Goal: Task Accomplishment & Management: Use online tool/utility

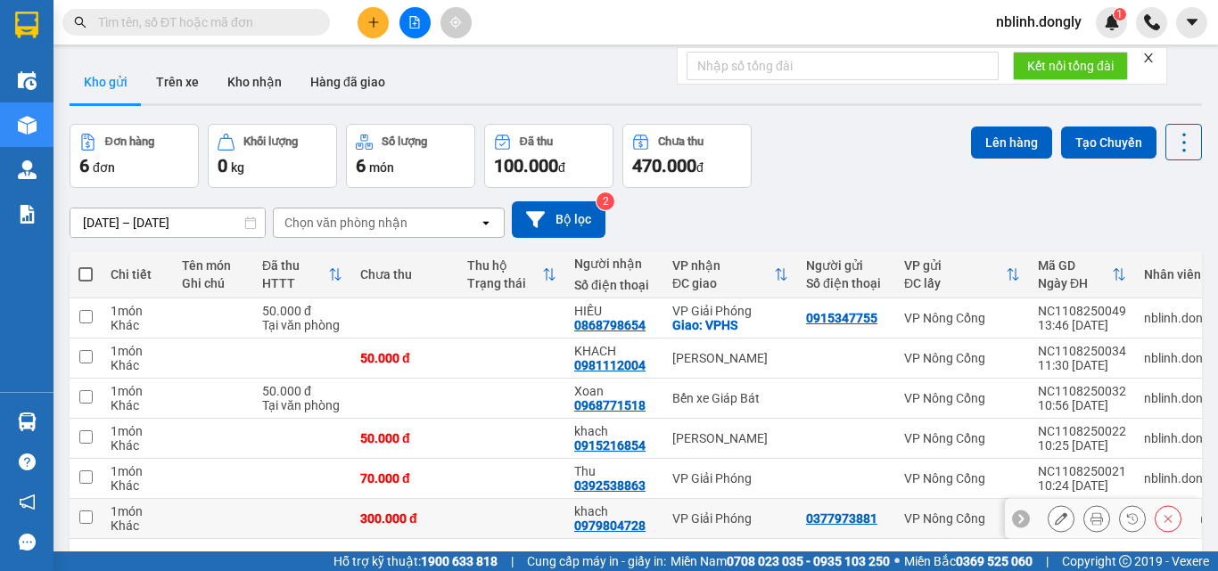
click at [91, 517] on input "checkbox" at bounding box center [85, 517] width 13 height 13
checkbox input "true"
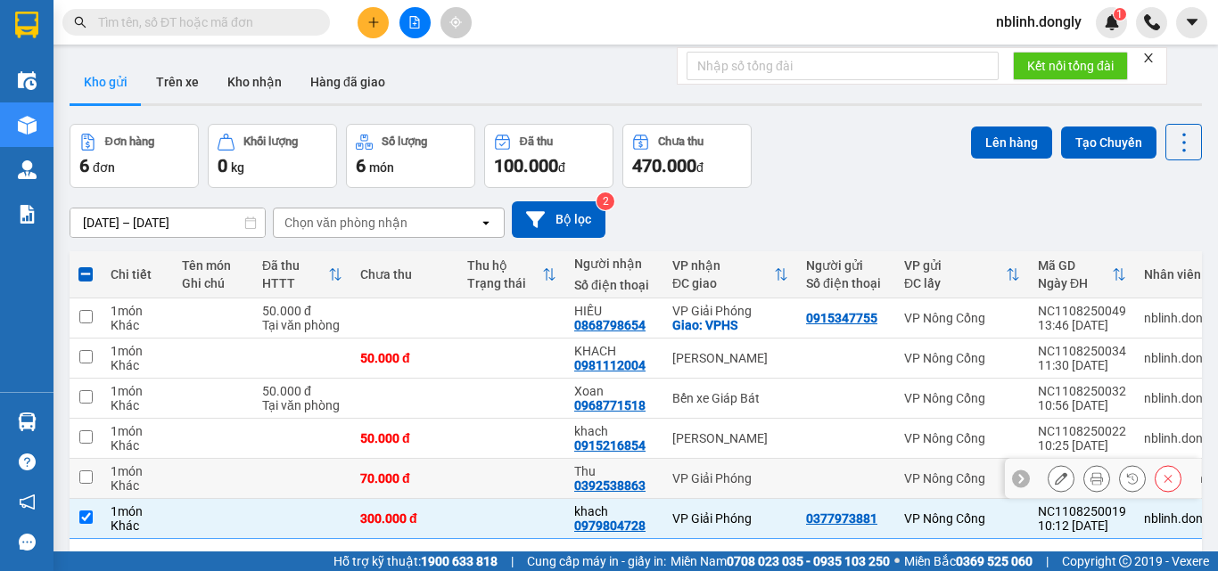
click at [88, 480] on input "checkbox" at bounding box center [85, 477] width 13 height 13
checkbox input "true"
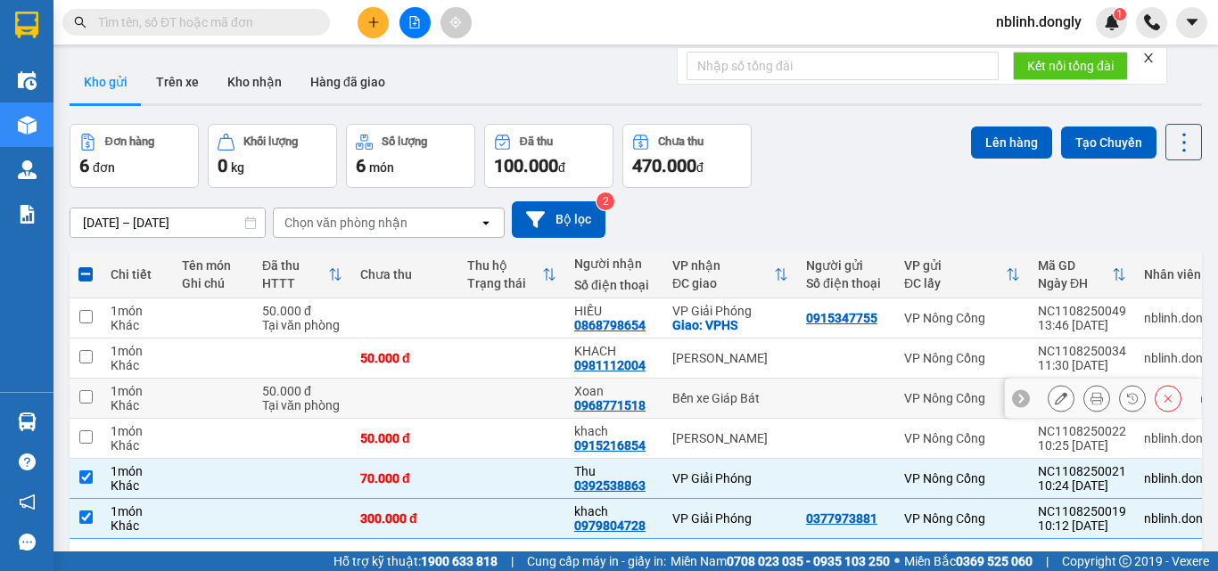
click at [87, 393] on input "checkbox" at bounding box center [85, 397] width 13 height 13
checkbox input "true"
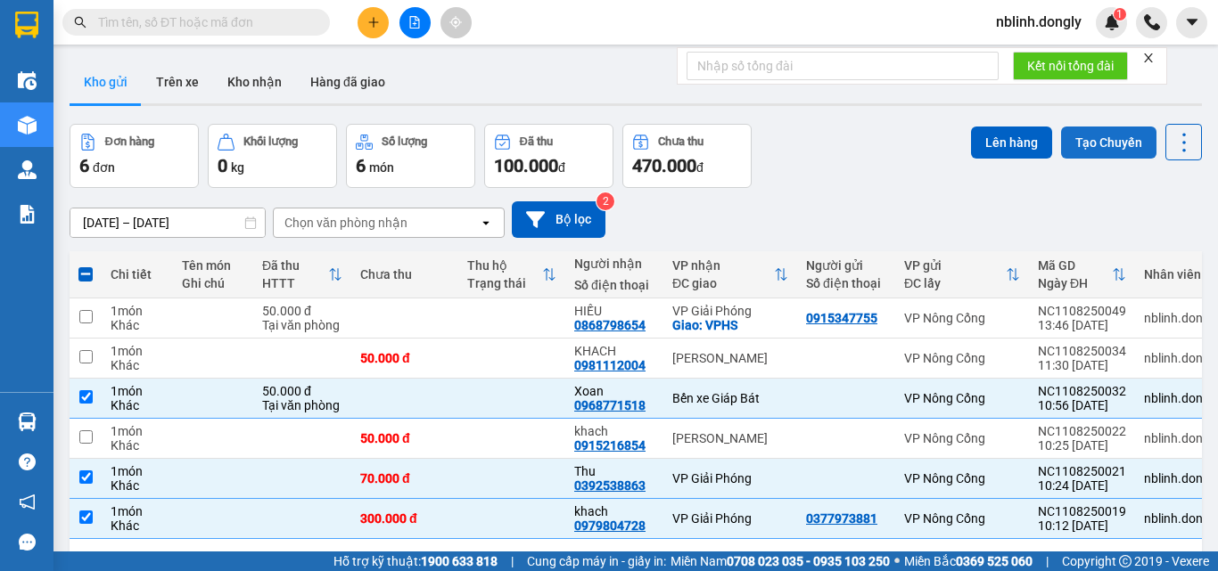
click at [1094, 139] on button "Tạo Chuyến" at bounding box center [1108, 143] width 95 height 32
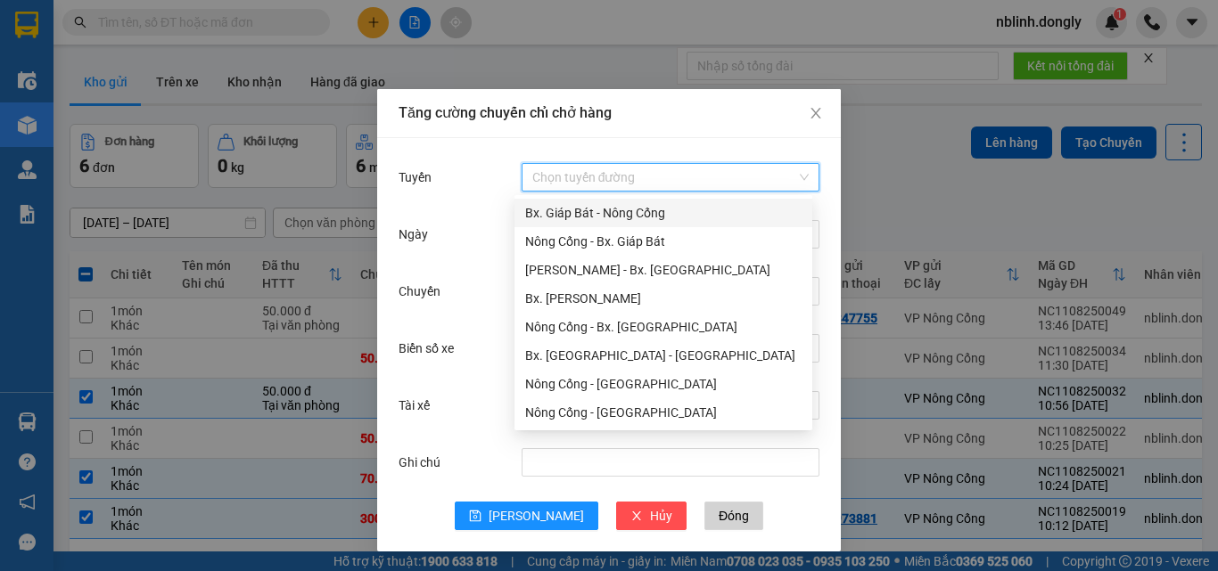
click at [566, 174] on input "Tuyến" at bounding box center [664, 177] width 264 height 27
click at [603, 245] on div "Nông Cống - Bx. Giáp Bát" at bounding box center [663, 242] width 276 height 20
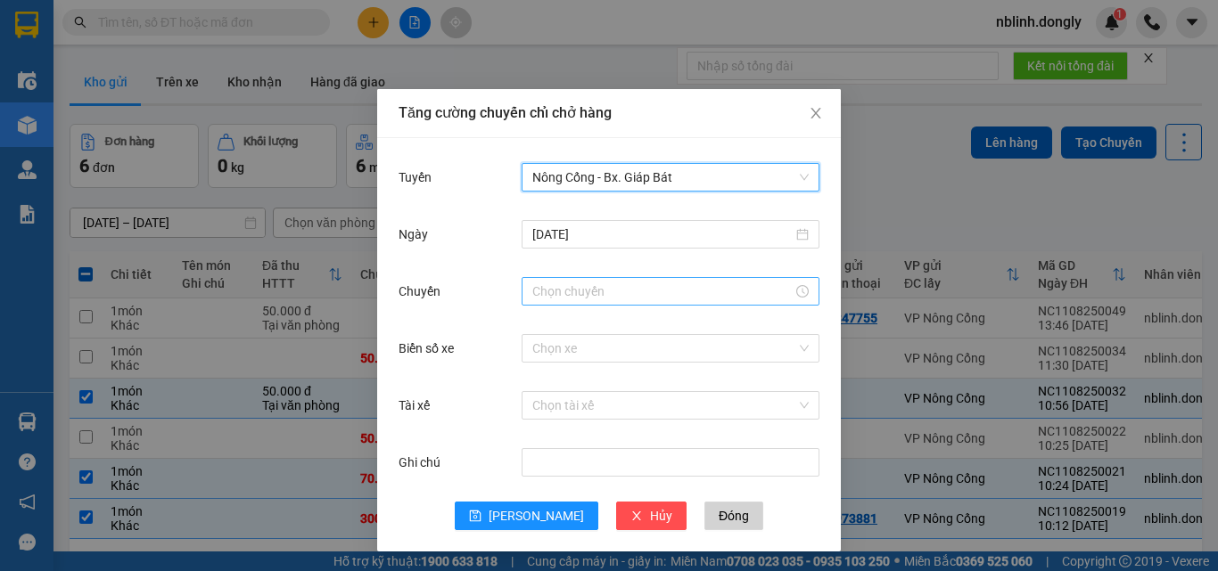
click at [566, 300] on input "Chuyến" at bounding box center [662, 292] width 260 height 20
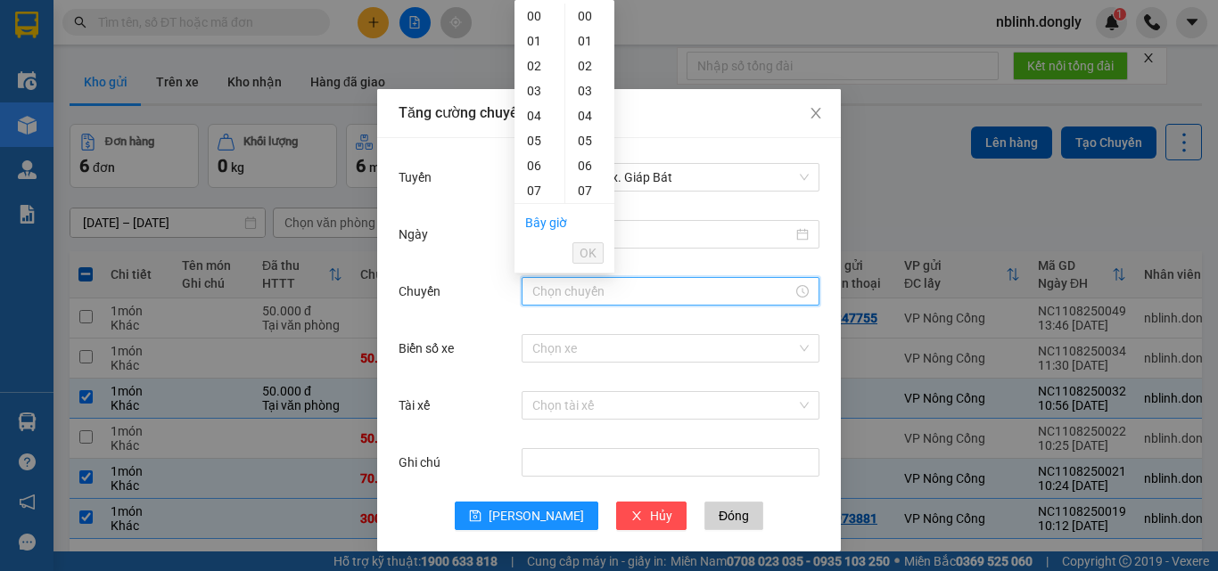
scroll to position [178, 0]
click at [532, 110] on div "11" at bounding box center [539, 112] width 50 height 25
drag, startPoint x: 580, startPoint y: 157, endPoint x: 575, endPoint y: 227, distance: 70.6
click at [580, 158] on div "20" at bounding box center [589, 158] width 49 height 25
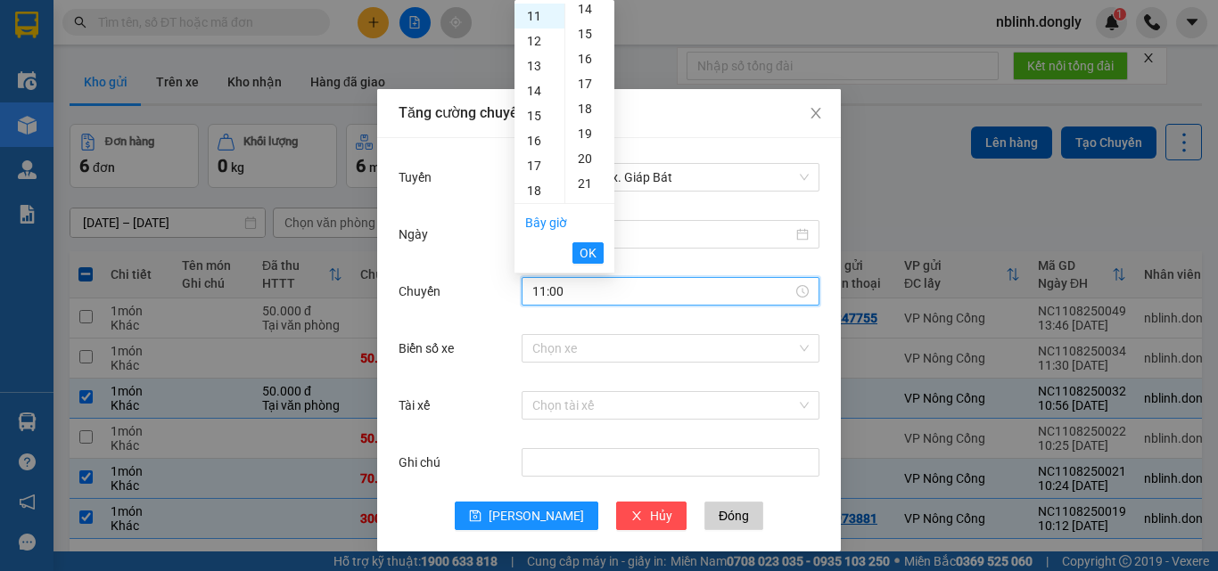
type input "11:20"
drag, startPoint x: 584, startPoint y: 249, endPoint x: 580, endPoint y: 305, distance: 56.3
click at [586, 251] on span "OK" at bounding box center [588, 253] width 17 height 20
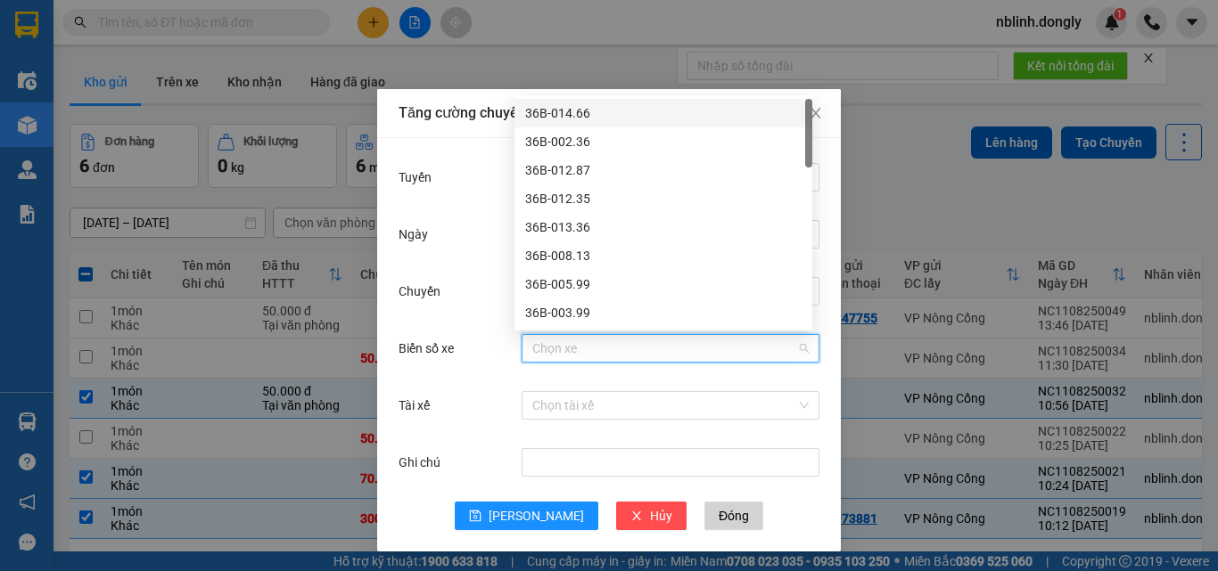
click at [541, 350] on input "Biển số xe" at bounding box center [664, 348] width 264 height 27
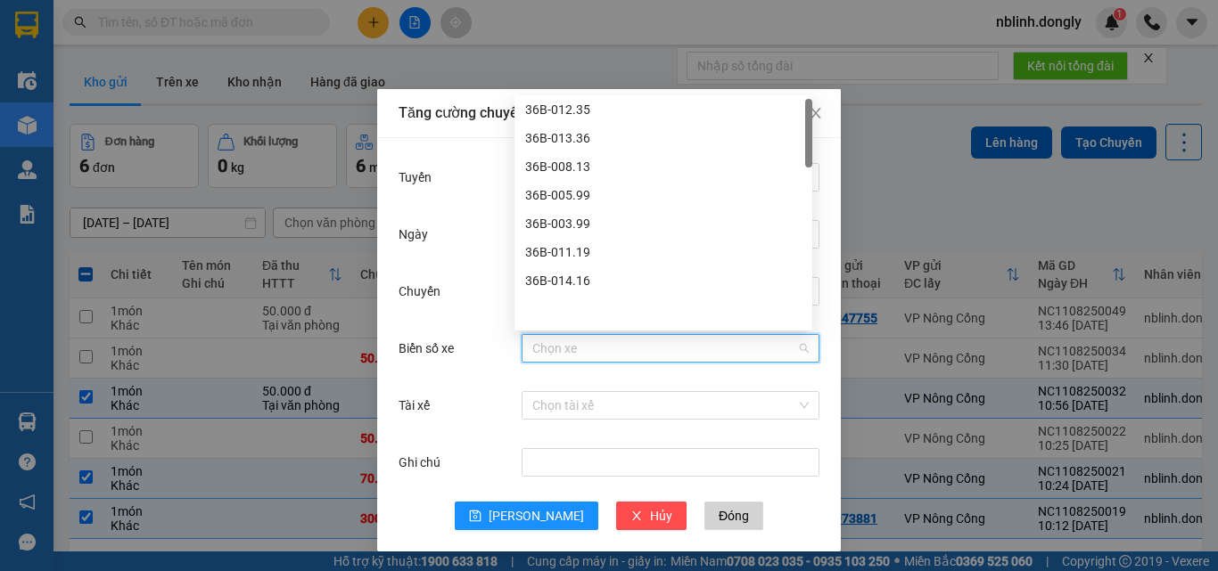
scroll to position [0, 0]
click at [553, 170] on div "36B-012.87" at bounding box center [663, 170] width 276 height 20
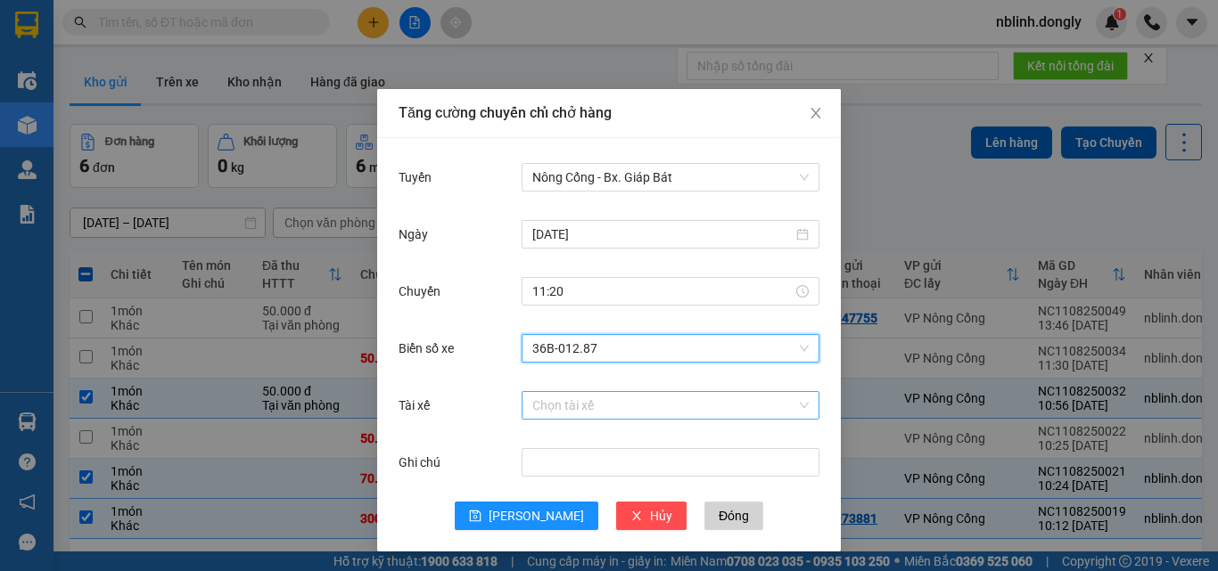
click at [548, 401] on input "Tài xế" at bounding box center [664, 405] width 264 height 27
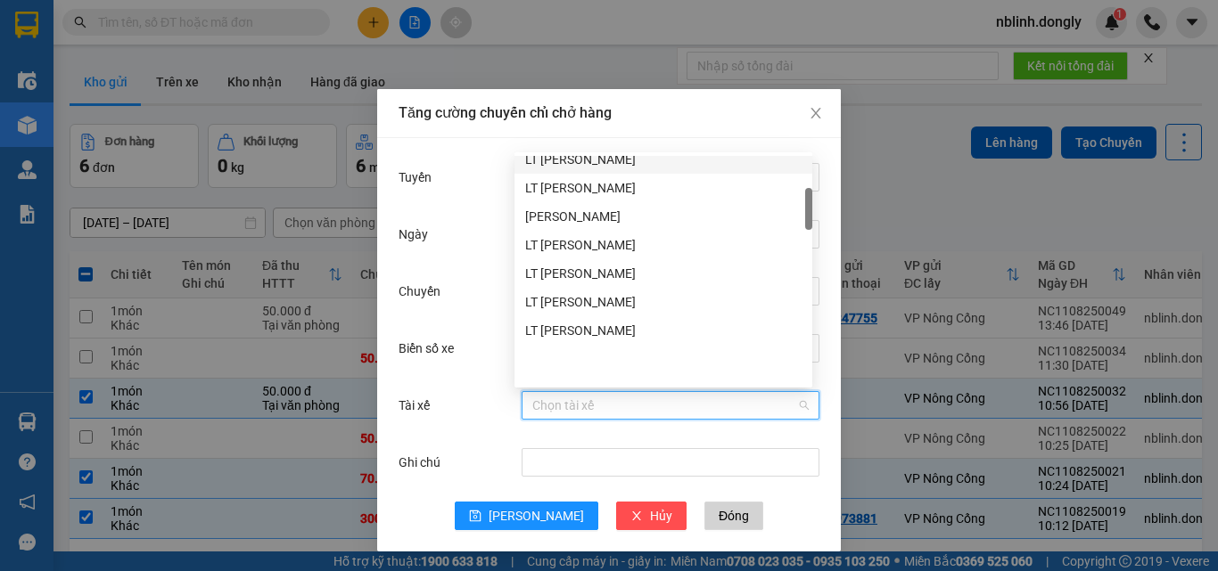
scroll to position [267, 0]
click at [571, 154] on body "Kết quả tìm kiếm ( 0 ) Bộ lọc No Data nblinh.dongly 1 Điều hành xe Kho hàng mới…" at bounding box center [609, 285] width 1218 height 571
click at [537, 403] on input "Tài xế" at bounding box center [664, 405] width 264 height 27
click at [571, 160] on div "LT [PERSON_NAME]" at bounding box center [663, 160] width 276 height 20
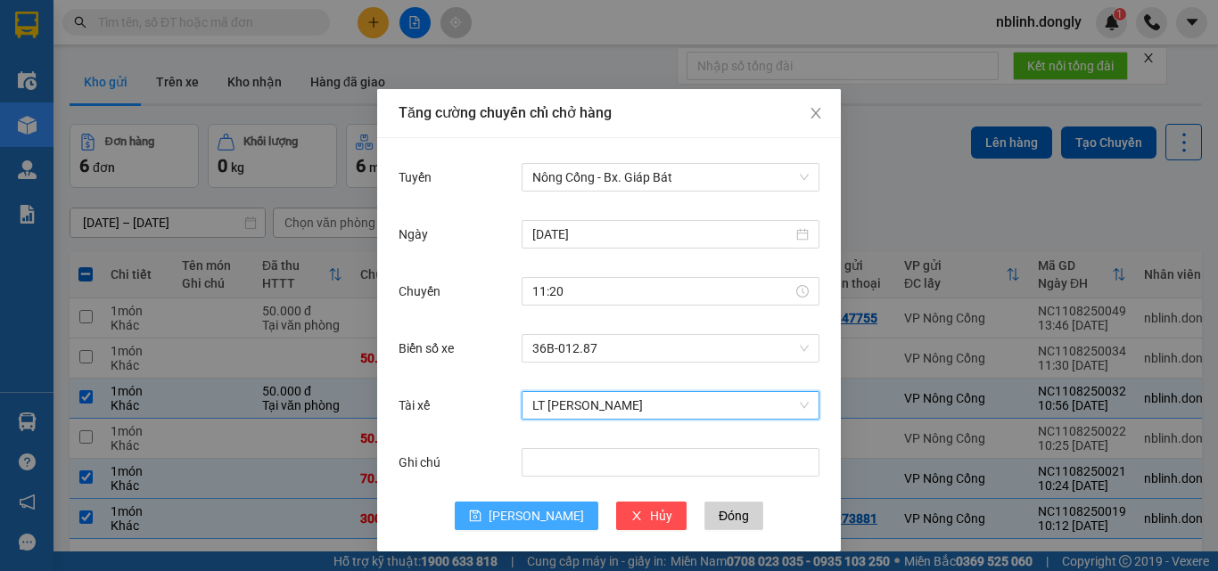
click at [530, 515] on span "[PERSON_NAME]" at bounding box center [536, 516] width 95 height 20
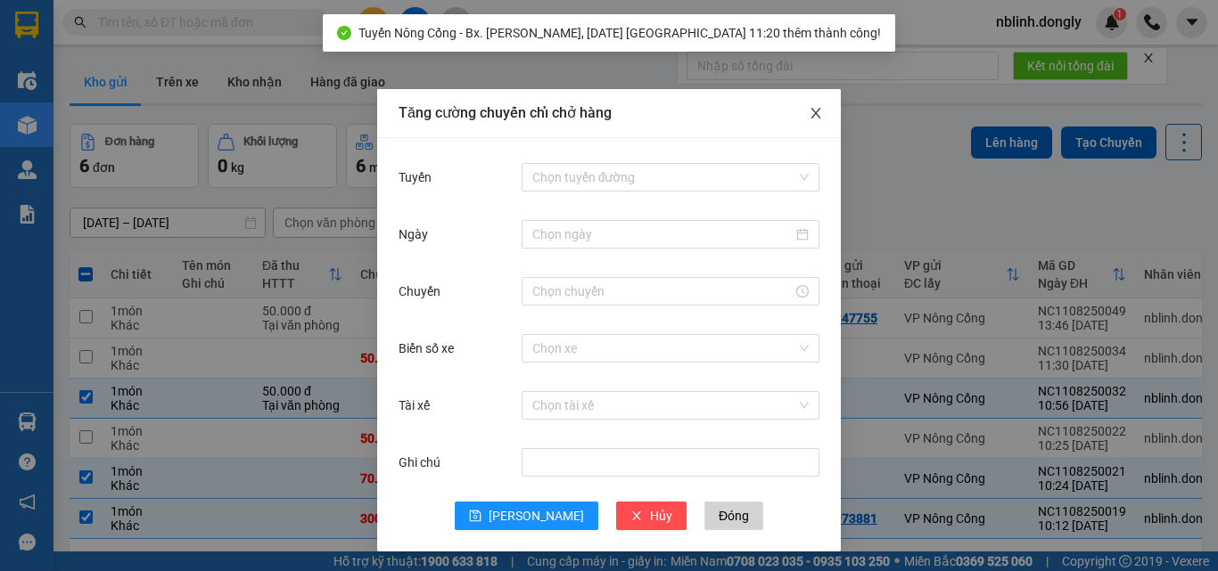
click at [809, 112] on icon "close" at bounding box center [816, 113] width 14 height 14
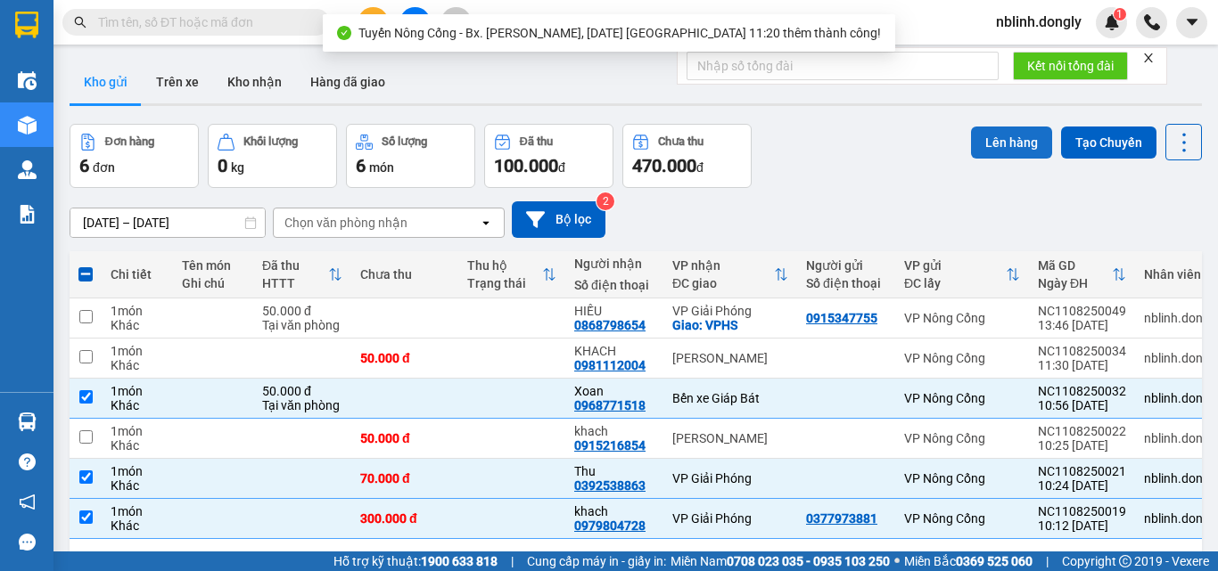
click at [999, 146] on button "Lên hàng" at bounding box center [1011, 143] width 81 height 32
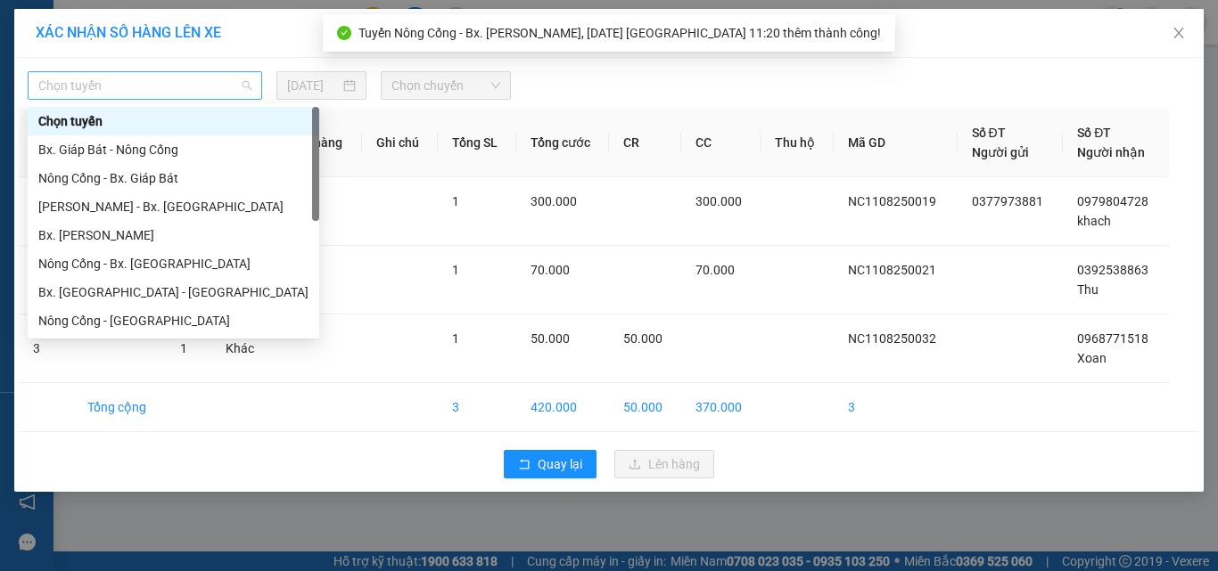
click at [120, 90] on span "Chọn tuyến" at bounding box center [144, 85] width 213 height 27
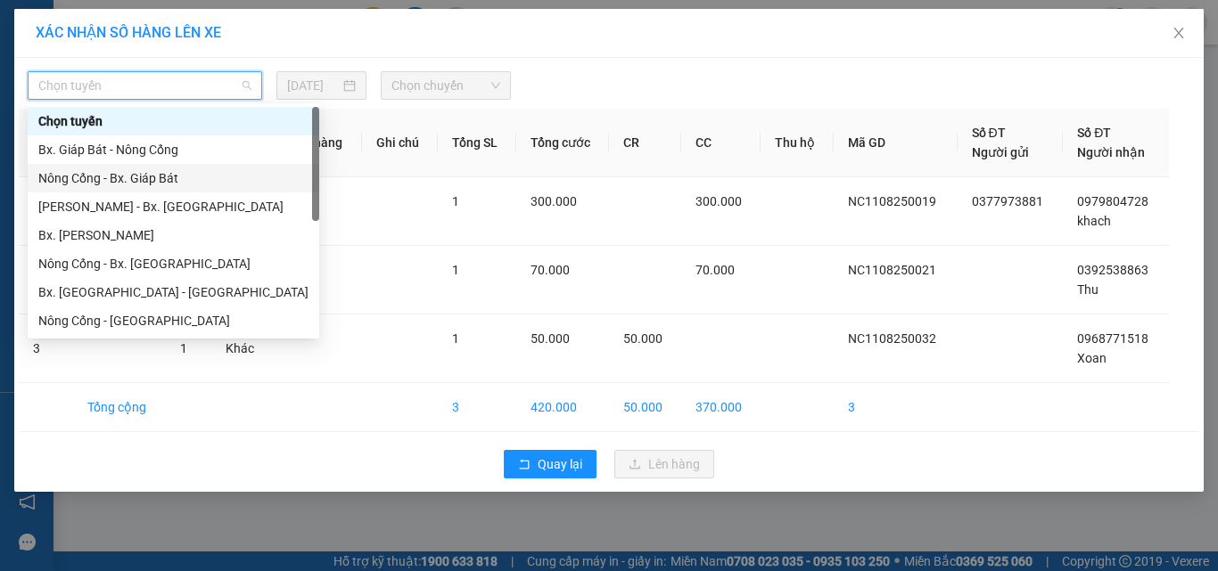
click at [126, 180] on div "Nông Cống - Bx. Giáp Bát" at bounding box center [173, 179] width 270 height 20
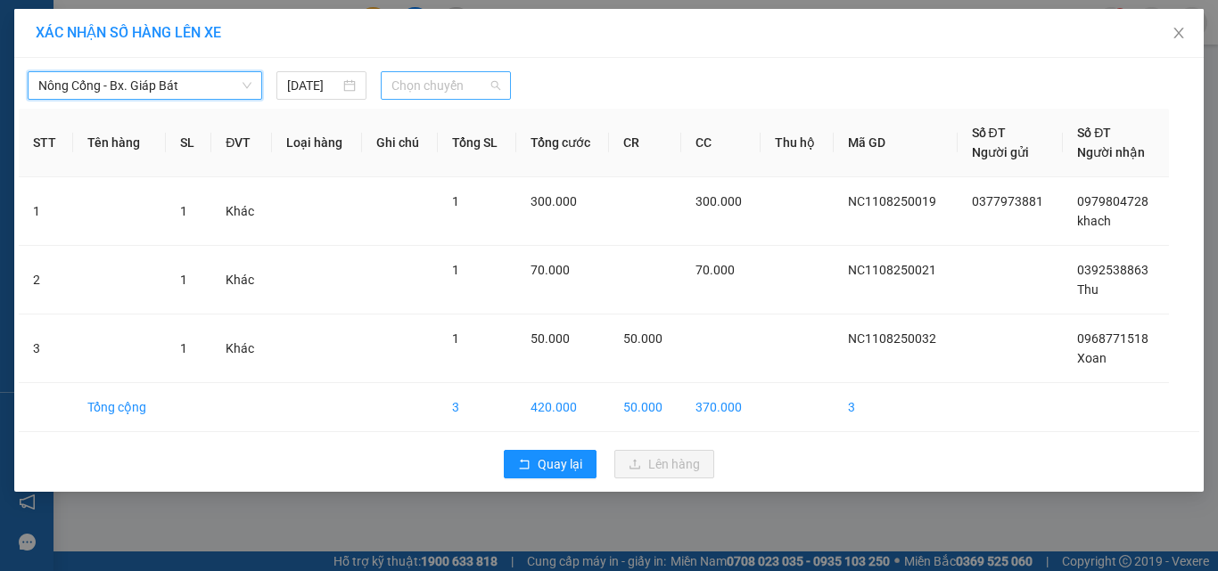
click at [435, 87] on span "Chọn chuyến" at bounding box center [446, 85] width 110 height 27
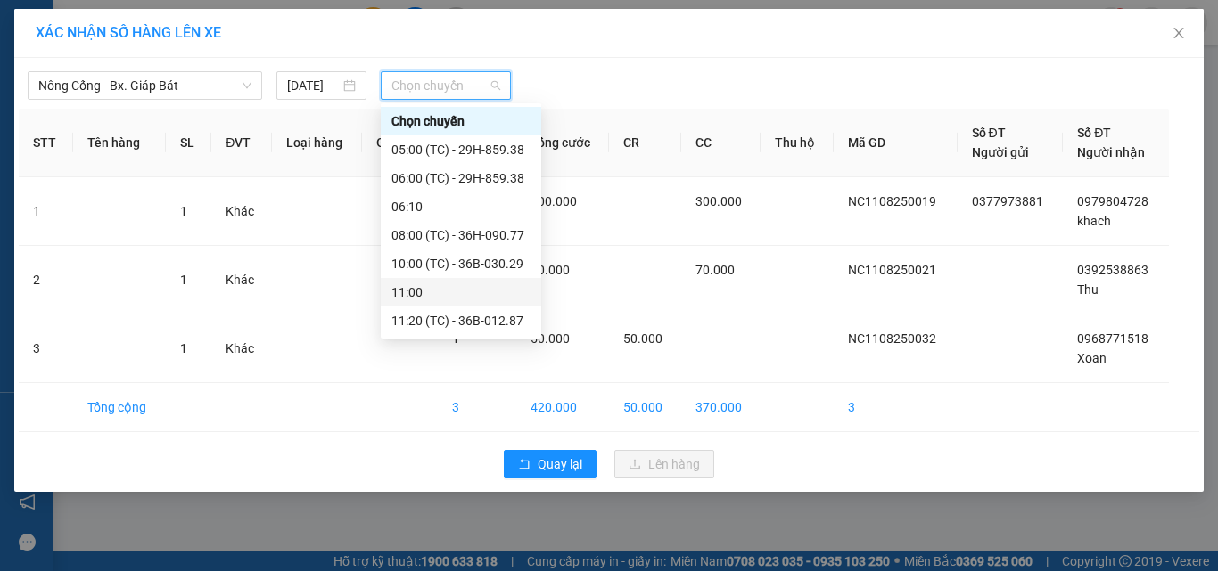
scroll to position [86, 0]
click at [484, 260] on div "11:40 (TC) - 36B-012.87" at bounding box center [460, 264] width 139 height 20
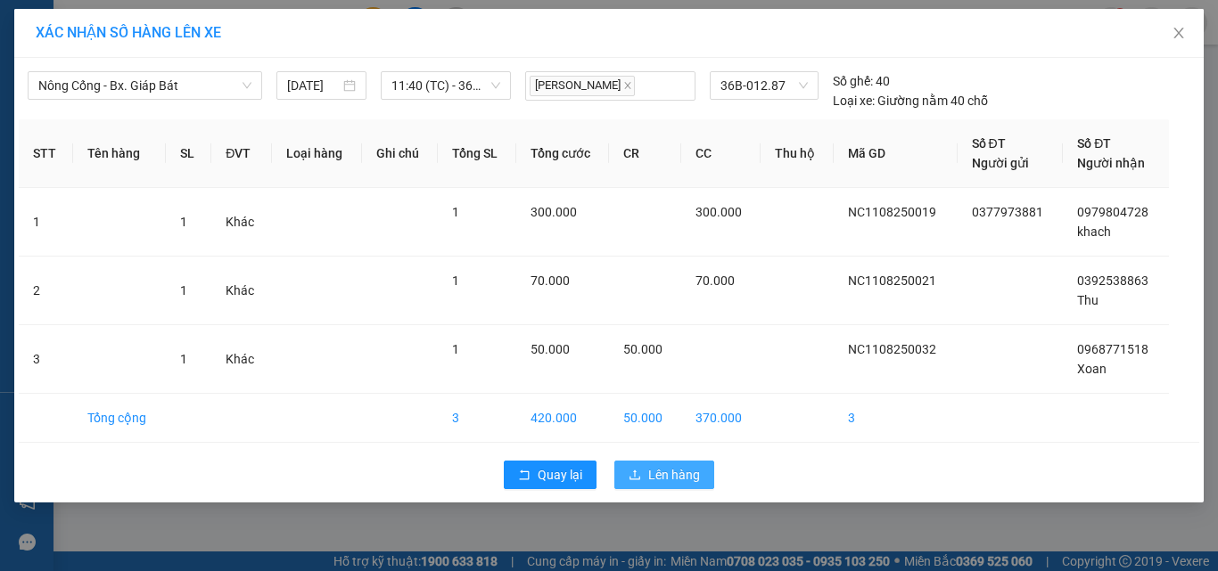
click at [665, 476] on span "Lên hàng" at bounding box center [674, 475] width 52 height 20
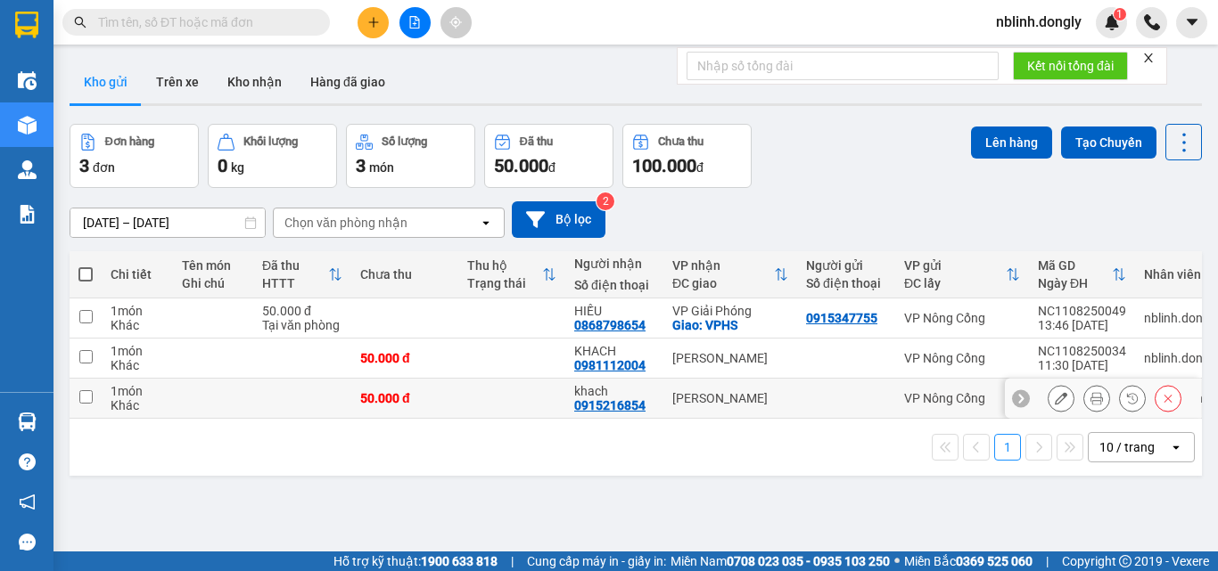
click at [83, 391] on input "checkbox" at bounding box center [85, 397] width 13 height 13
checkbox input "true"
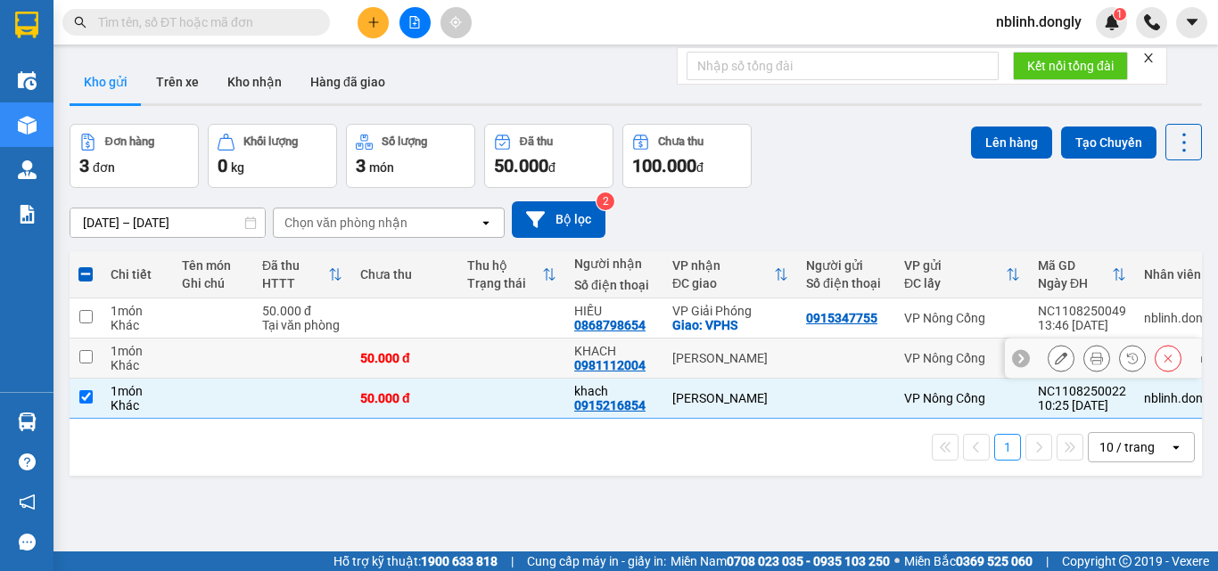
drag, startPoint x: 87, startPoint y: 355, endPoint x: 115, endPoint y: 353, distance: 27.7
click at [90, 355] on input "checkbox" at bounding box center [85, 356] width 13 height 13
checkbox input "true"
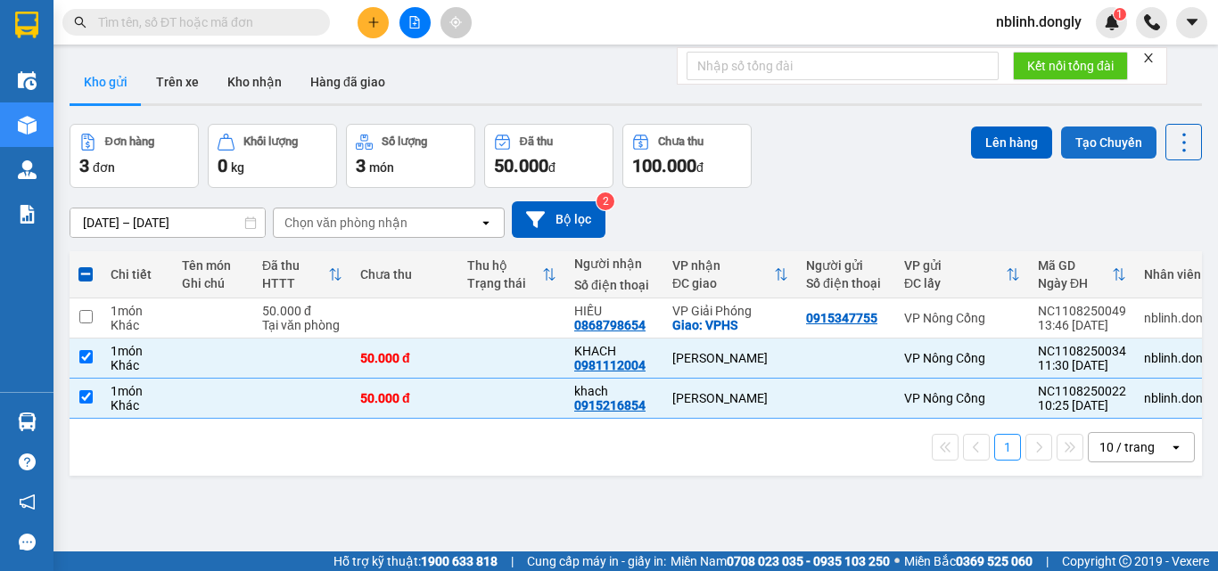
click at [1087, 139] on button "Tạo Chuyến" at bounding box center [1108, 143] width 95 height 32
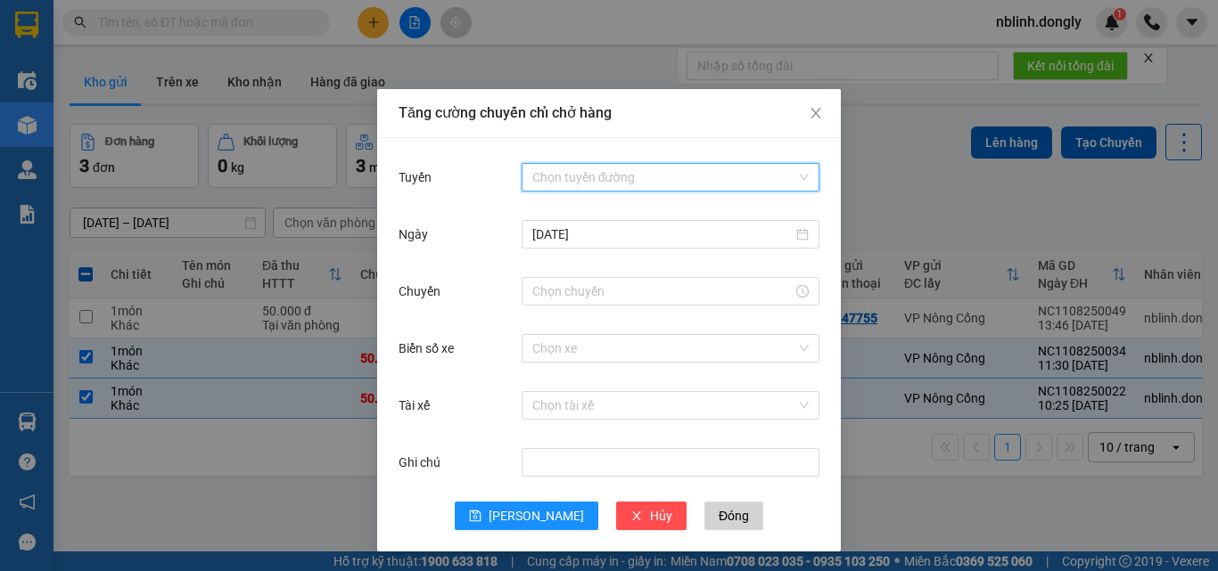
click at [546, 175] on input "Tuyến" at bounding box center [664, 177] width 264 height 27
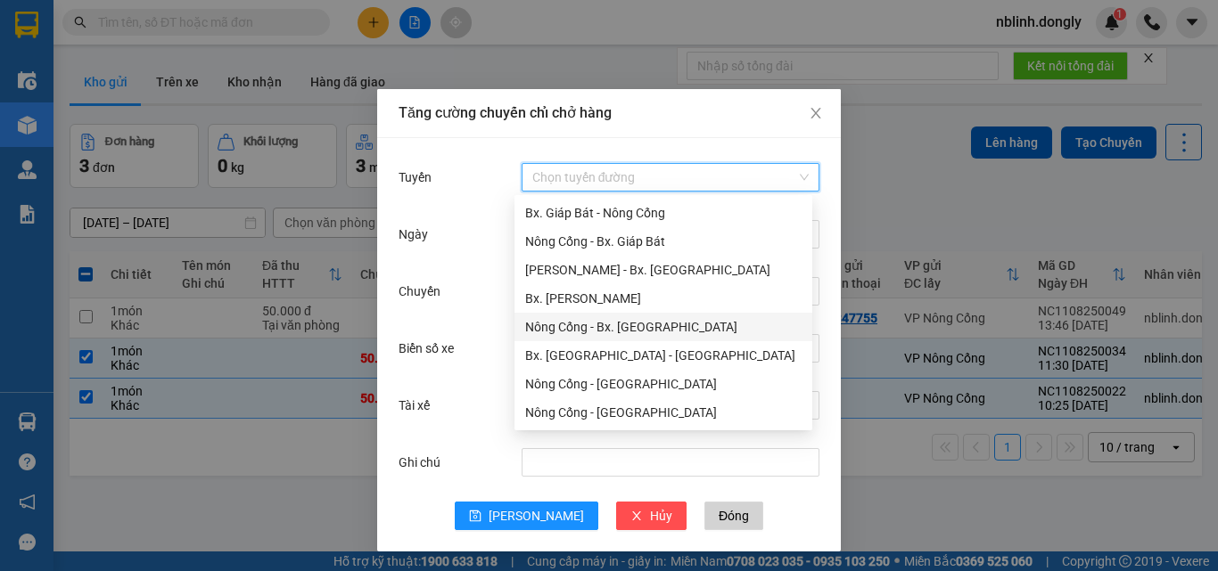
click at [605, 325] on div "Nông Cống - Bx. [GEOGRAPHIC_DATA]" at bounding box center [663, 327] width 276 height 20
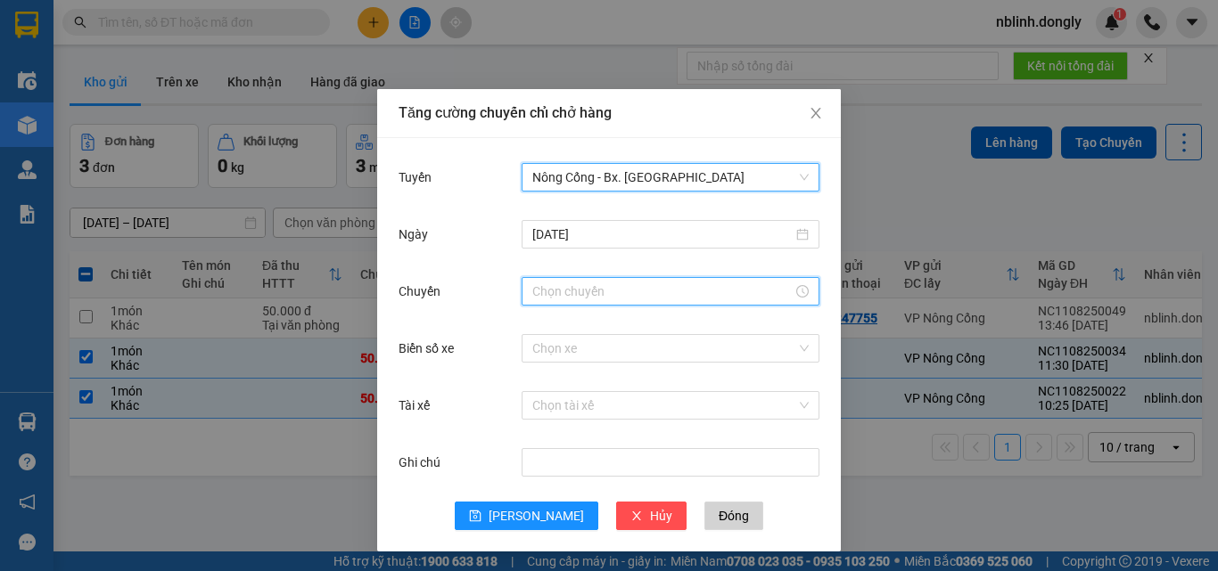
click at [543, 292] on input "Chuyến" at bounding box center [662, 292] width 260 height 20
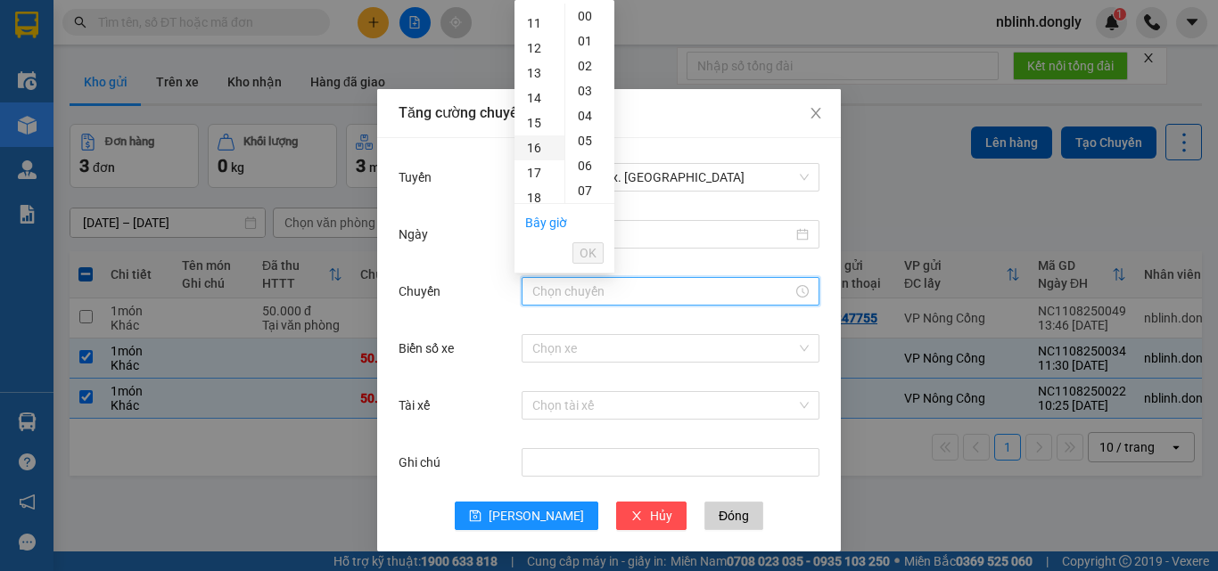
scroll to position [357, 0]
click at [528, 160] on div "20" at bounding box center [539, 158] width 50 height 25
type input "20:00"
drag, startPoint x: 582, startPoint y: 251, endPoint x: 528, endPoint y: 331, distance: 96.9
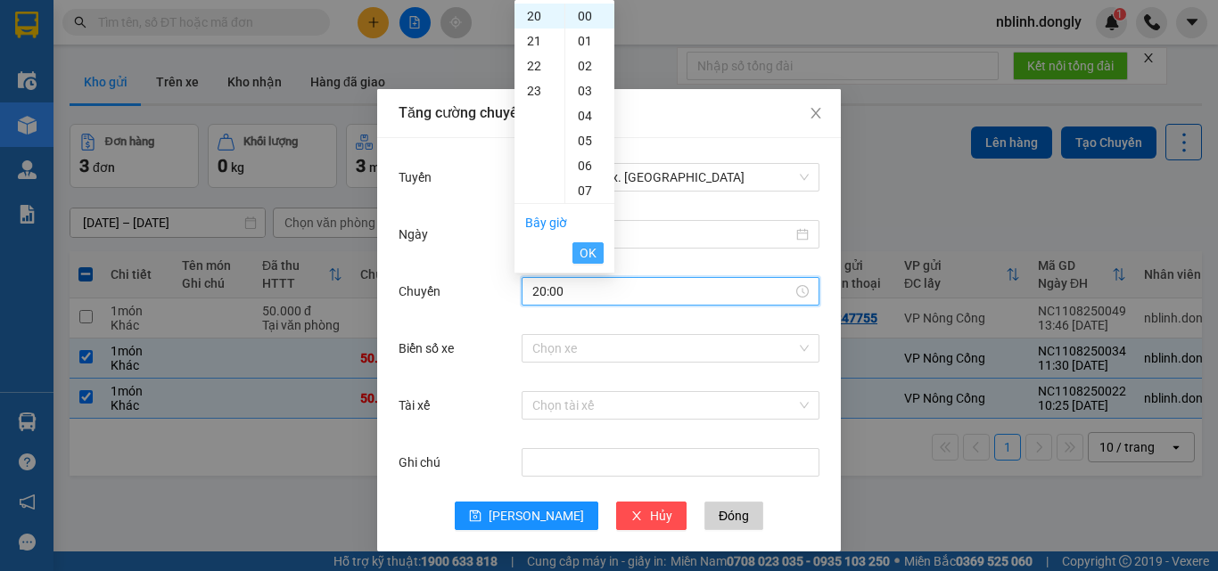
click at [582, 251] on span "OK" at bounding box center [588, 253] width 17 height 20
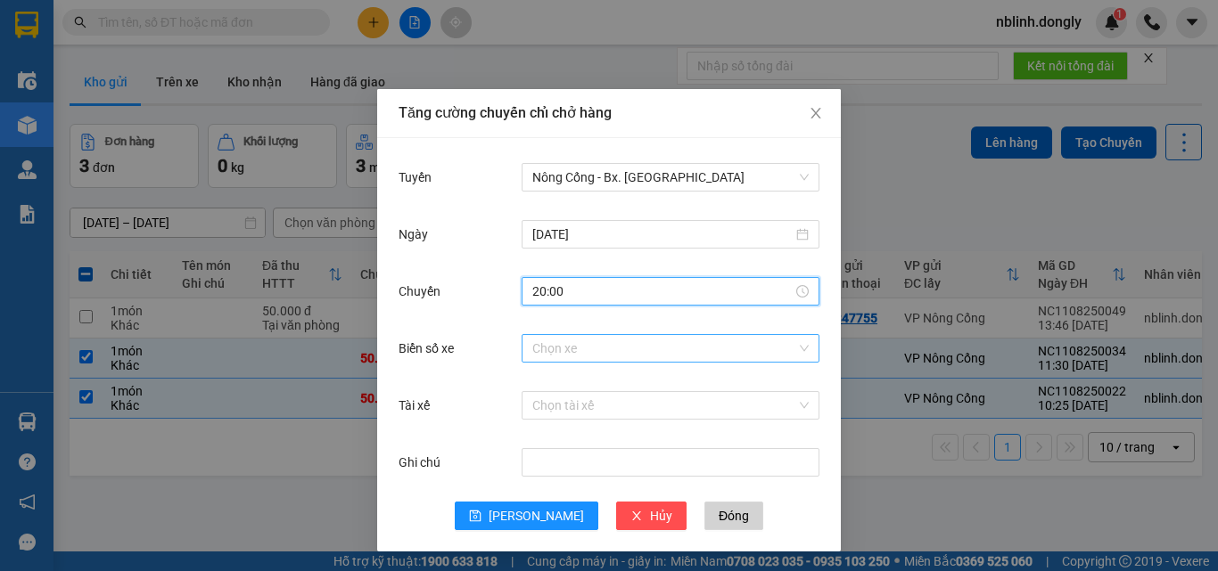
click at [539, 348] on input "Biển số xe" at bounding box center [664, 348] width 264 height 27
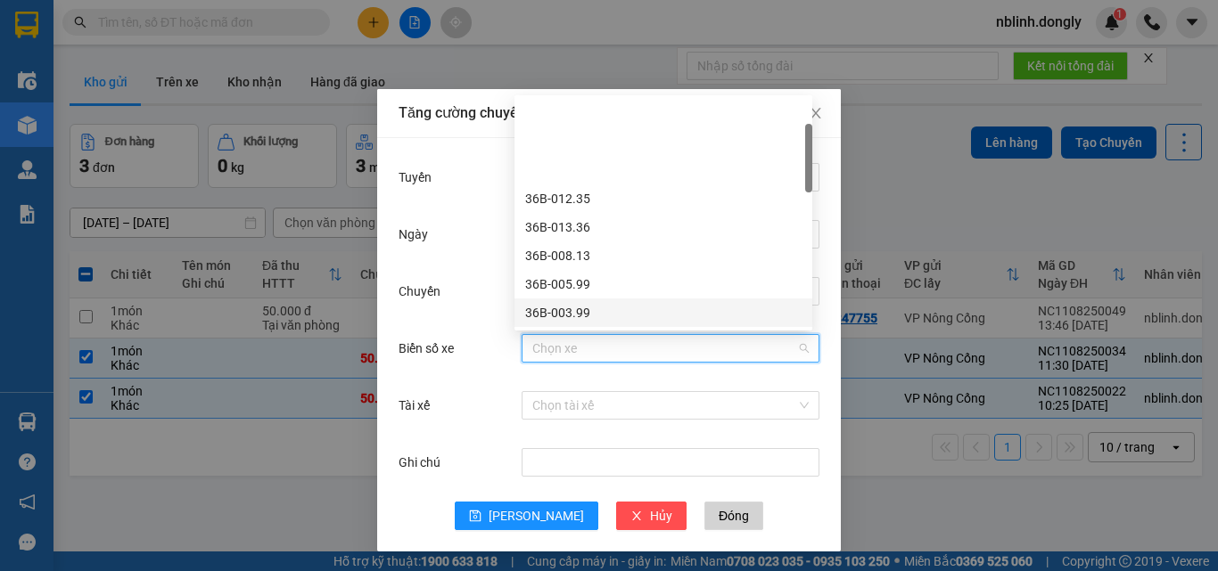
scroll to position [178, 0]
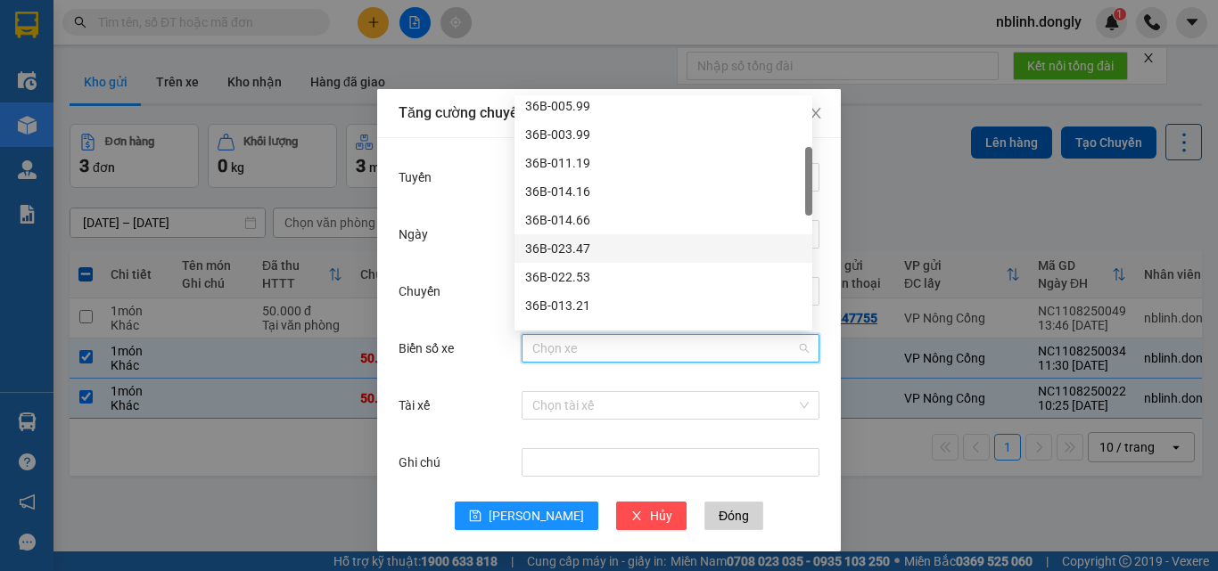
click at [563, 253] on div "36B-023.47" at bounding box center [663, 249] width 276 height 20
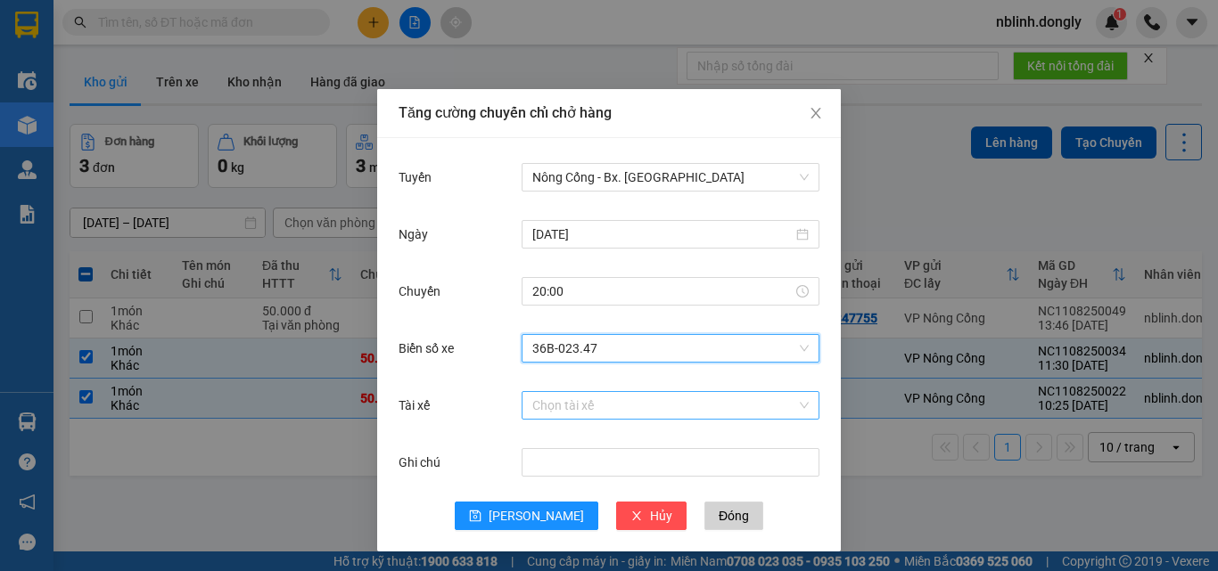
click at [544, 413] on input "Tài xế" at bounding box center [664, 405] width 264 height 27
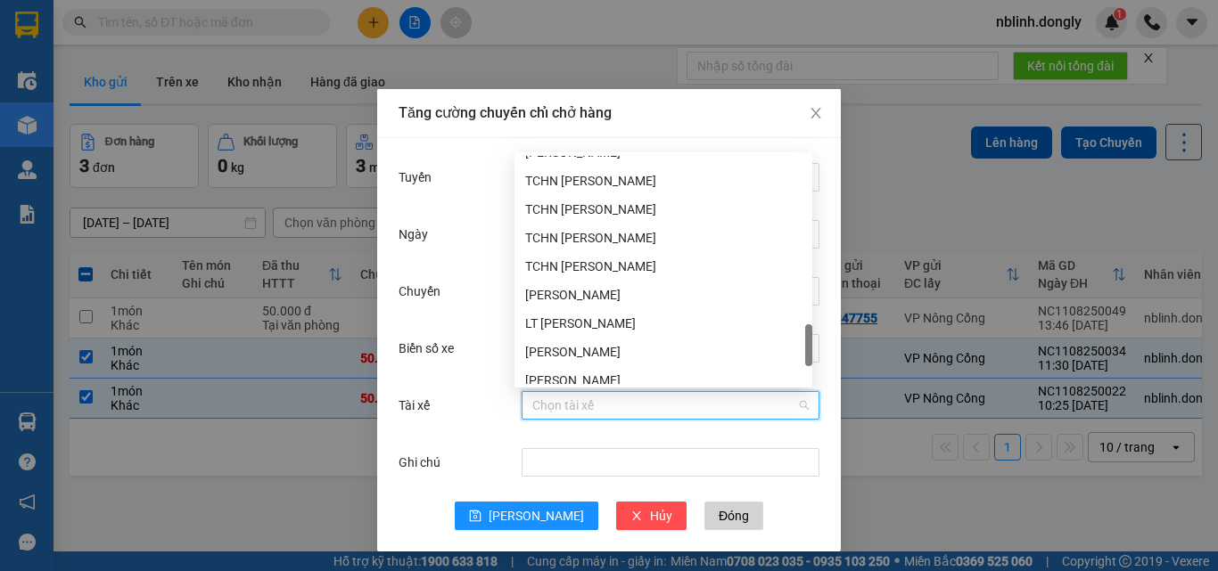
scroll to position [1312, 0]
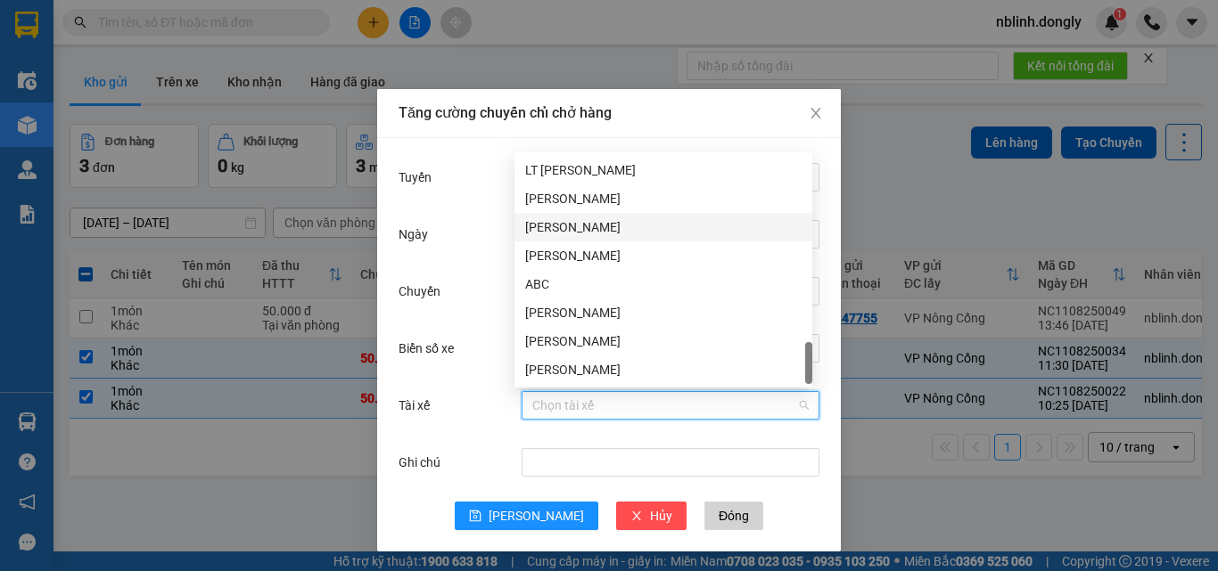
click at [559, 227] on div "[PERSON_NAME]" at bounding box center [663, 228] width 276 height 20
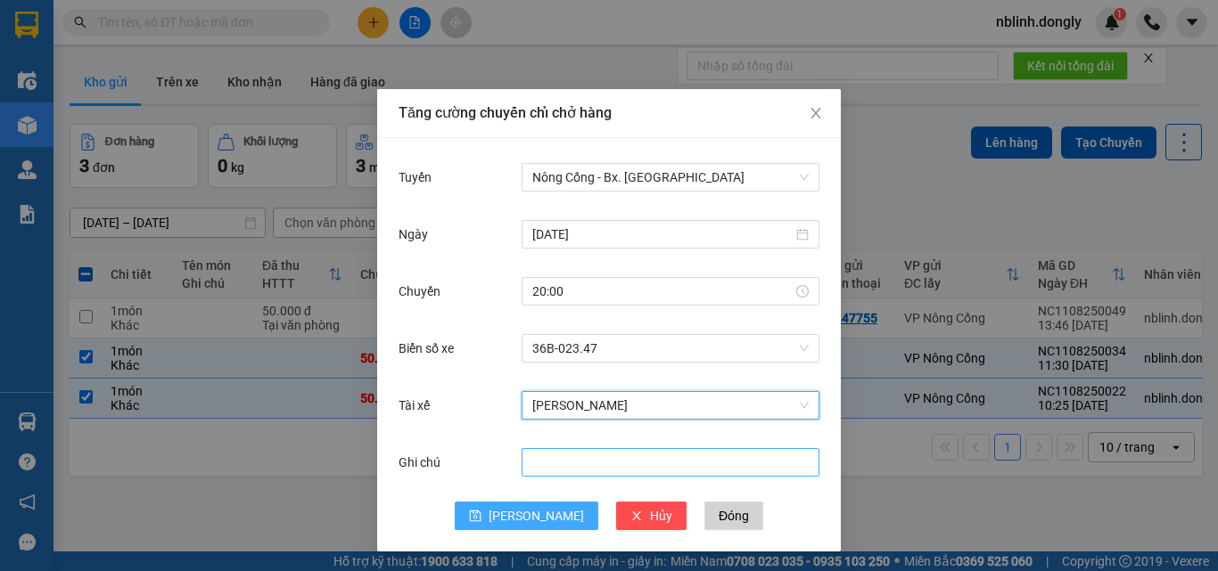
drag, startPoint x: 521, startPoint y: 509, endPoint x: 567, endPoint y: 473, distance: 59.0
click at [522, 509] on span "[PERSON_NAME]" at bounding box center [536, 516] width 95 height 20
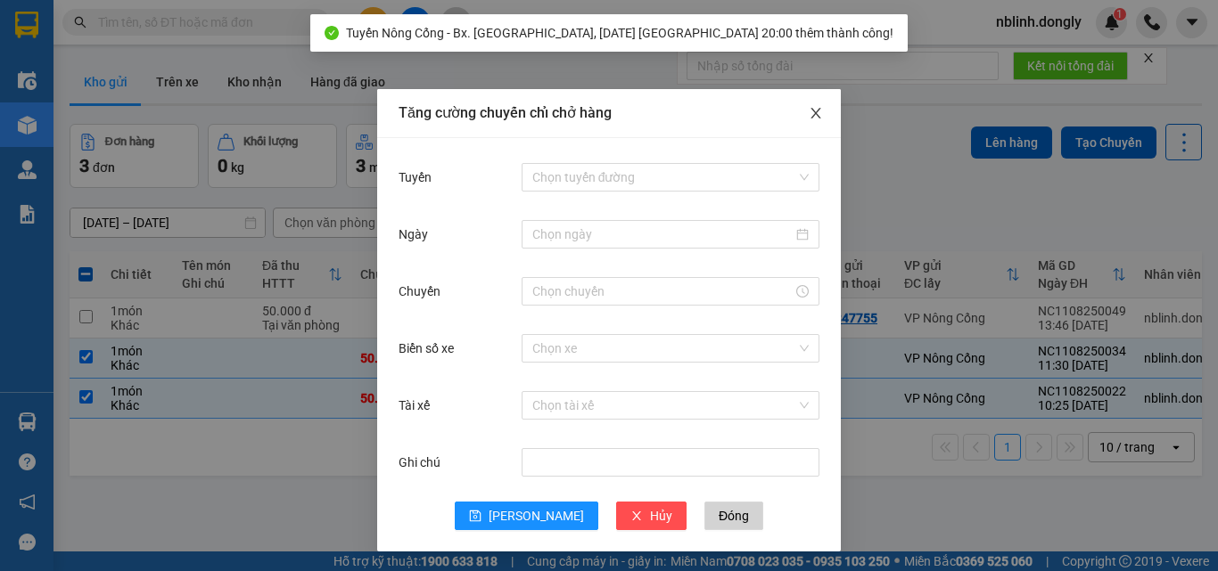
drag, startPoint x: 812, startPoint y: 106, endPoint x: 824, endPoint y: 142, distance: 37.5
click at [812, 107] on span "Close" at bounding box center [816, 114] width 50 height 50
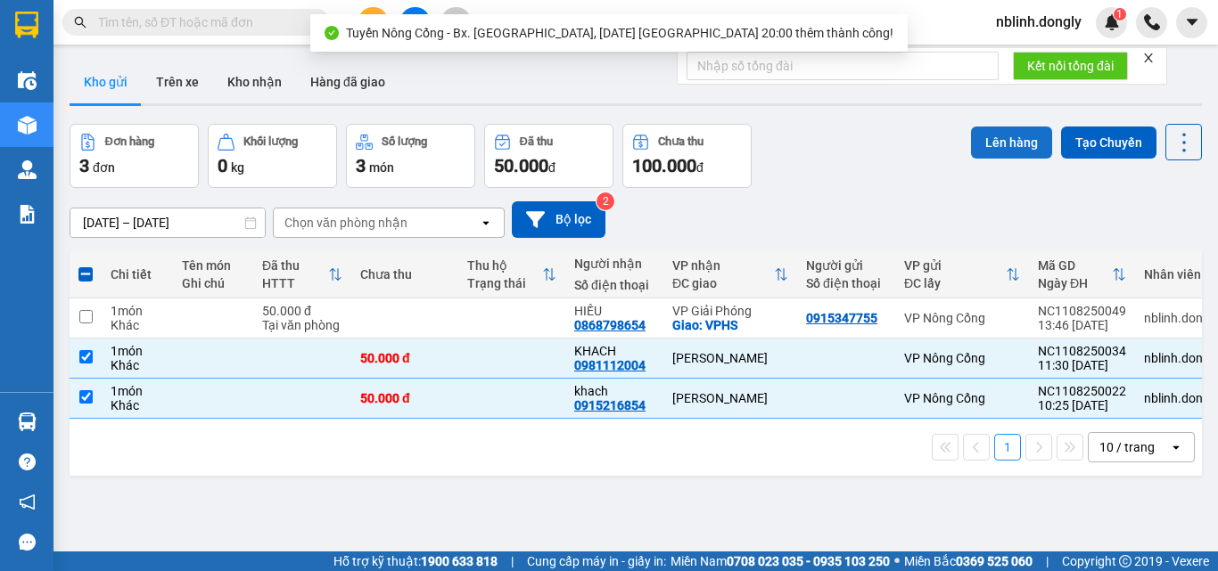
click at [998, 145] on button "Lên hàng" at bounding box center [1011, 143] width 81 height 32
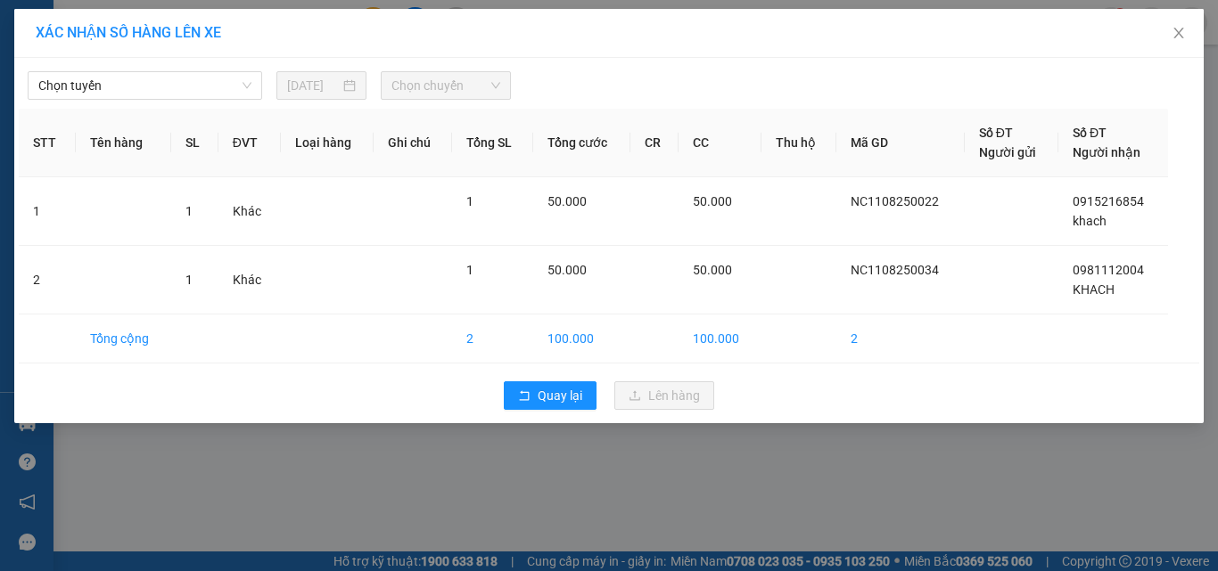
click at [127, 70] on div "Chọn tuyến [DATE] Chọn chuyến" at bounding box center [609, 80] width 1180 height 37
click at [135, 83] on span "Chọn tuyến" at bounding box center [144, 85] width 213 height 27
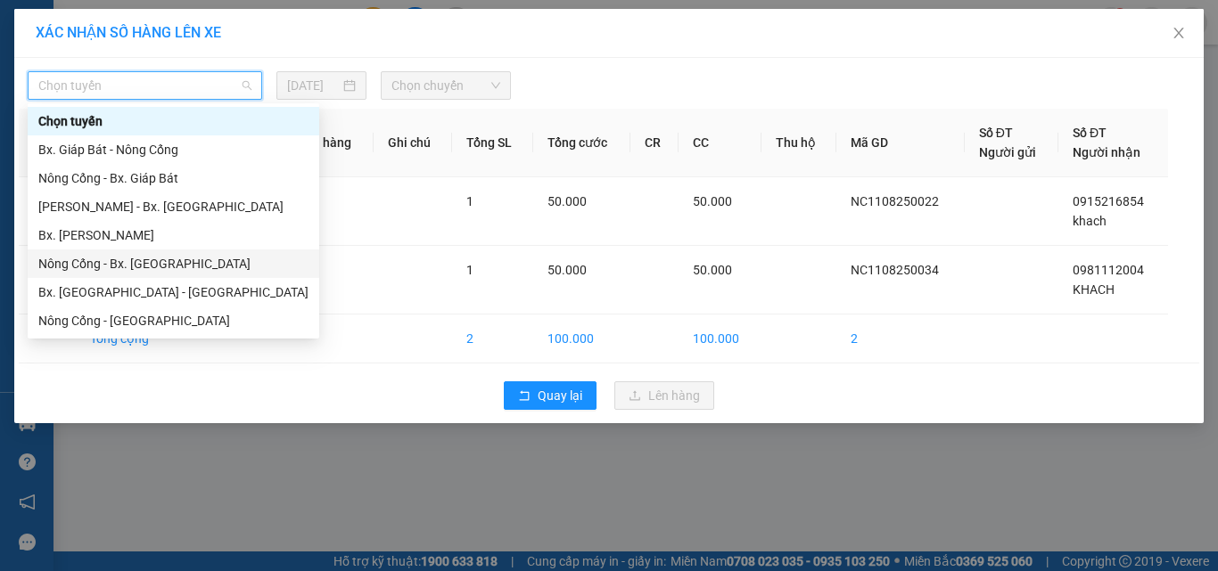
click at [124, 266] on div "Nông Cống - Bx. [GEOGRAPHIC_DATA]" at bounding box center [173, 264] width 270 height 20
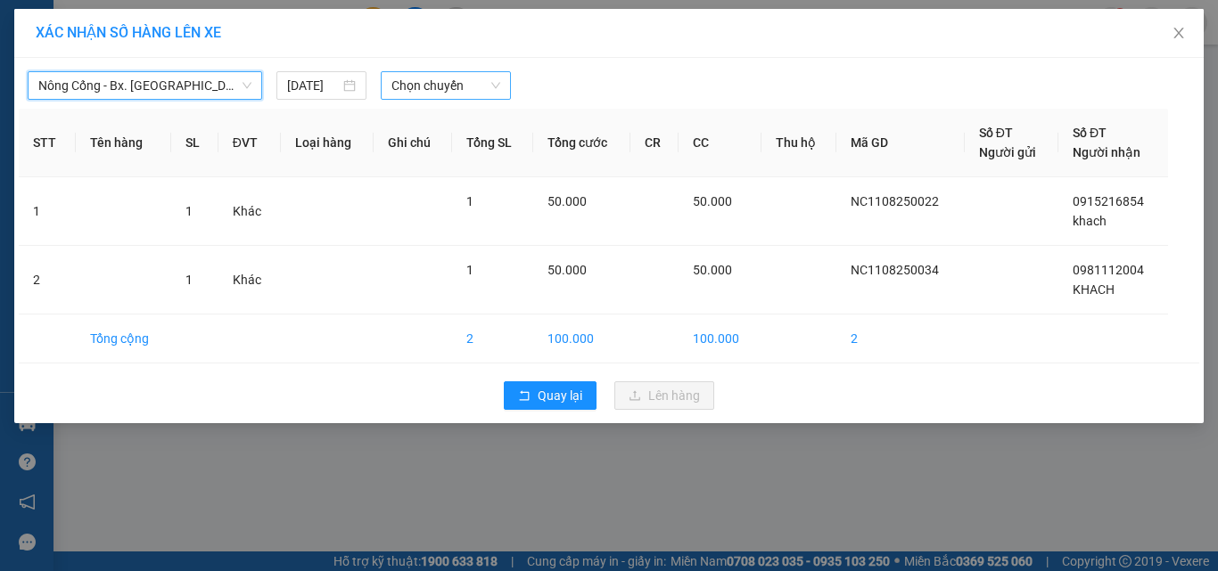
click at [436, 86] on span "Chọn chuyến" at bounding box center [446, 85] width 110 height 27
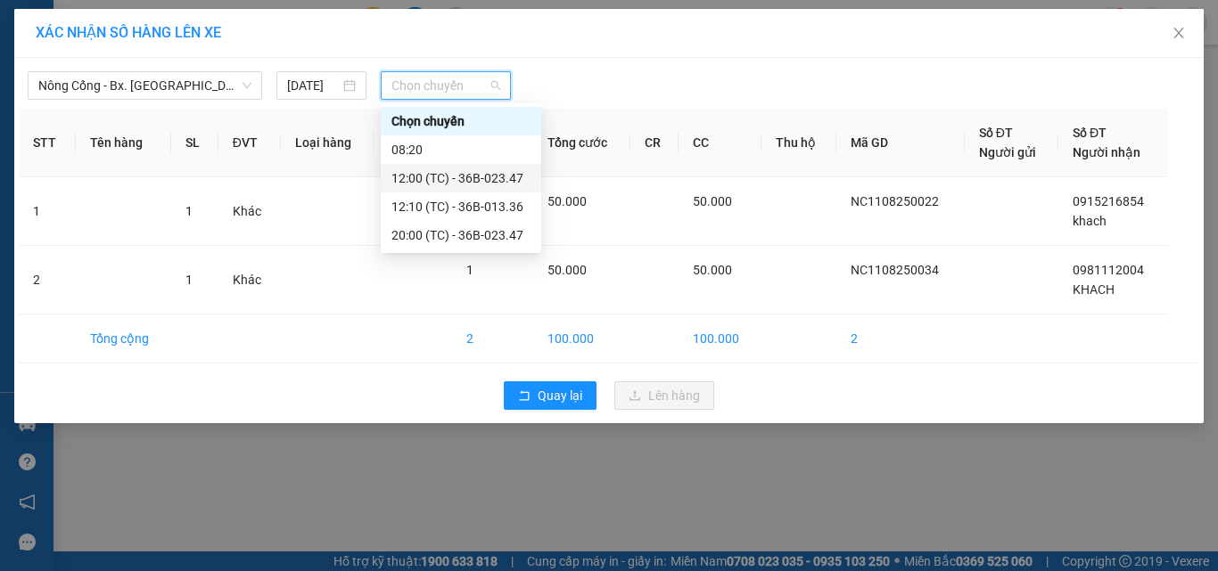
click at [476, 175] on div "12:00 (TC) - 36B-023.47" at bounding box center [460, 179] width 139 height 20
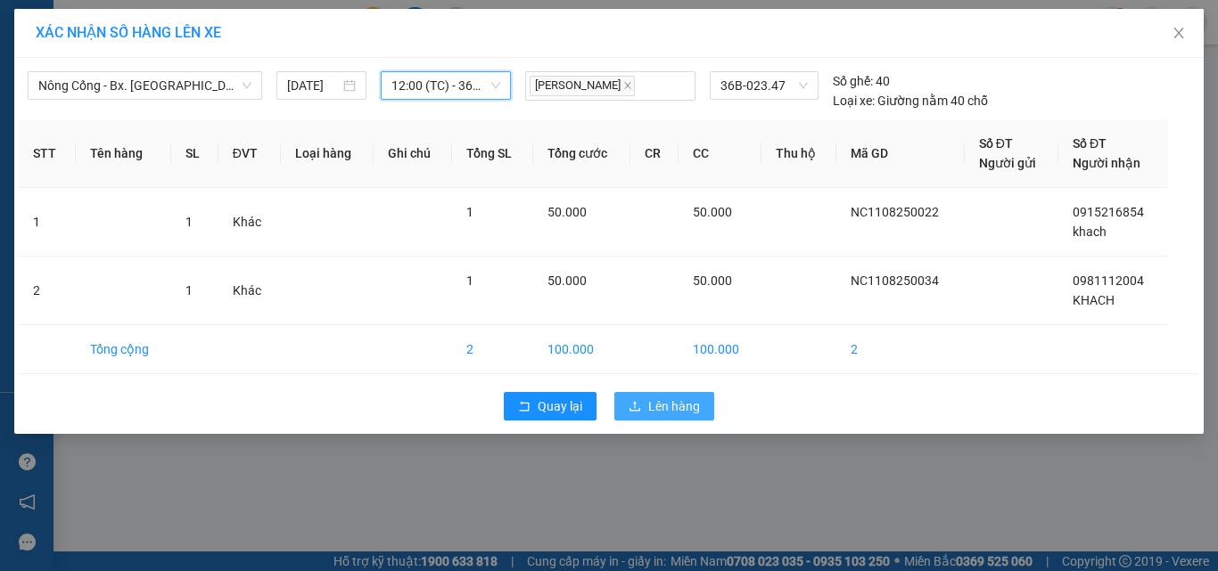
click at [683, 399] on span "Lên hàng" at bounding box center [674, 407] width 52 height 20
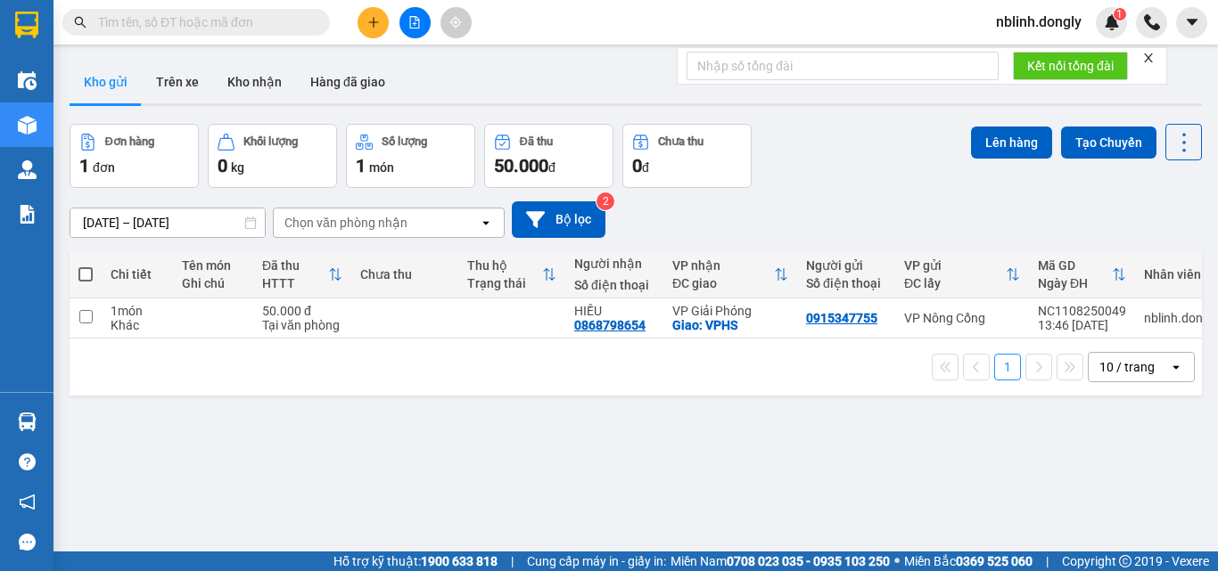
click at [666, 415] on div "ver 1.8.137 Kho gửi Trên xe Kho nhận Hàng đã giao Đơn hàng 1 đơn Khối lượng 0 k…" at bounding box center [635, 338] width 1147 height 571
drag, startPoint x: 664, startPoint y: 422, endPoint x: 662, endPoint y: 442, distance: 20.7
click at [662, 442] on div "ver 1.8.137 Kho gửi Trên xe Kho nhận Hàng đã giao Đơn hàng 1 đơn Khối lượng 0 k…" at bounding box center [635, 338] width 1147 height 571
click at [662, 448] on div "ver 1.8.137 Kho gửi Trên xe Kho nhận Hàng đã giao Đơn hàng 1 đơn Khối lượng 0 k…" at bounding box center [635, 338] width 1147 height 571
click at [656, 463] on div "ver 1.8.137 Kho gửi Trên xe Kho nhận Hàng đã giao Đơn hàng 1 đơn Khối lượng 0 k…" at bounding box center [635, 338] width 1147 height 571
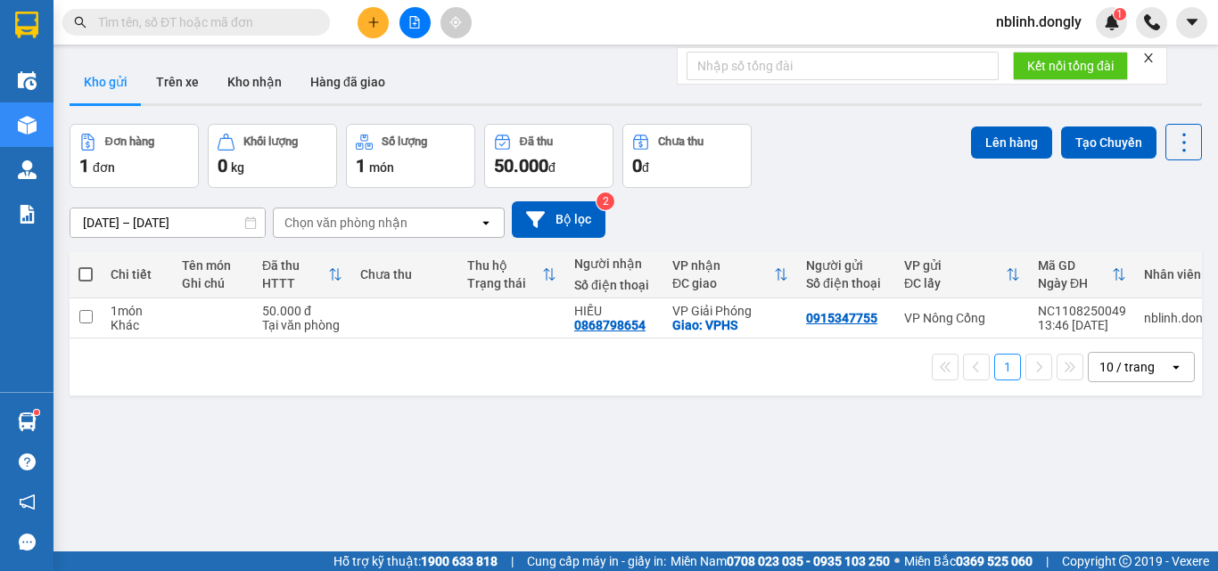
click at [648, 465] on div "ver 1.8.137 Kho gửi Trên xe Kho nhận Hàng đã giao Đơn hàng 1 đơn Khối lượng 0 k…" at bounding box center [635, 338] width 1147 height 571
drag, startPoint x: 708, startPoint y: 459, endPoint x: 736, endPoint y: 472, distance: 30.3
click at [734, 472] on div "ver 1.8.137 Kho gửi Trên xe Kho nhận Hàng đã giao Đơn hàng 1 đơn Khối lượng 0 k…" at bounding box center [635, 338] width 1147 height 571
drag, startPoint x: 736, startPoint y: 472, endPoint x: 735, endPoint y: 482, distance: 10.7
click at [735, 482] on div "ver 1.8.137 Kho gửi Trên xe Kho nhận Hàng đã giao Đơn hàng 1 đơn Khối lượng 0 k…" at bounding box center [635, 338] width 1147 height 571
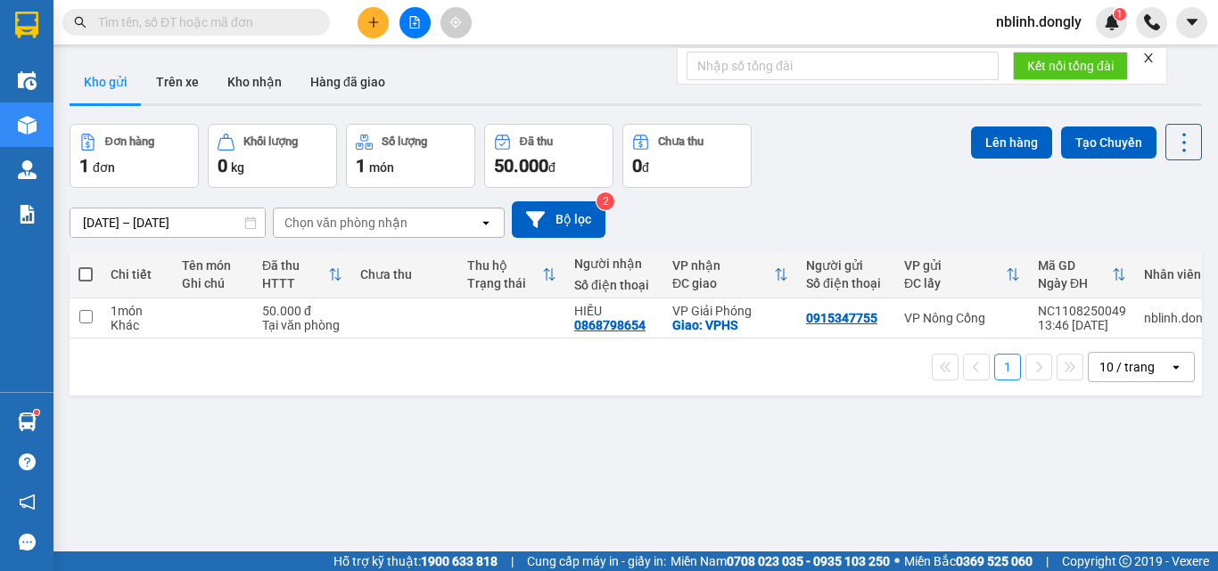
drag, startPoint x: 703, startPoint y: 550, endPoint x: 1151, endPoint y: 62, distance: 663.2
click at [1151, 62] on icon "close" at bounding box center [1148, 58] width 12 height 12
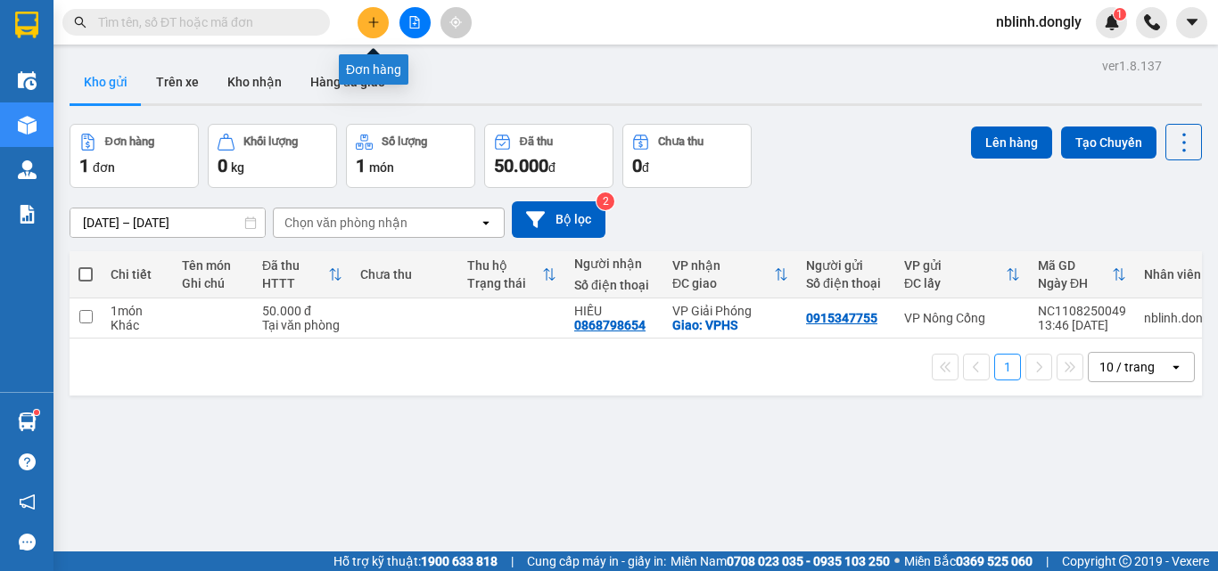
click at [372, 22] on icon "plus" at bounding box center [373, 21] width 10 height 1
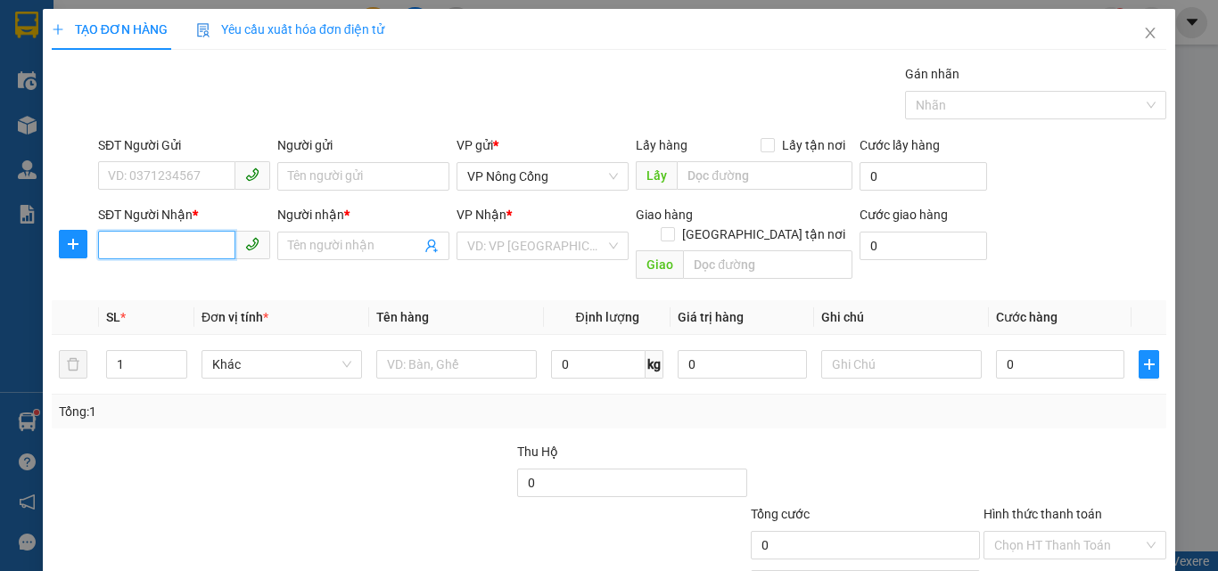
click at [119, 243] on input "SĐT Người Nhận *" at bounding box center [166, 245] width 137 height 29
type input "0943129733"
click at [333, 247] on input "Người nhận *" at bounding box center [354, 246] width 133 height 20
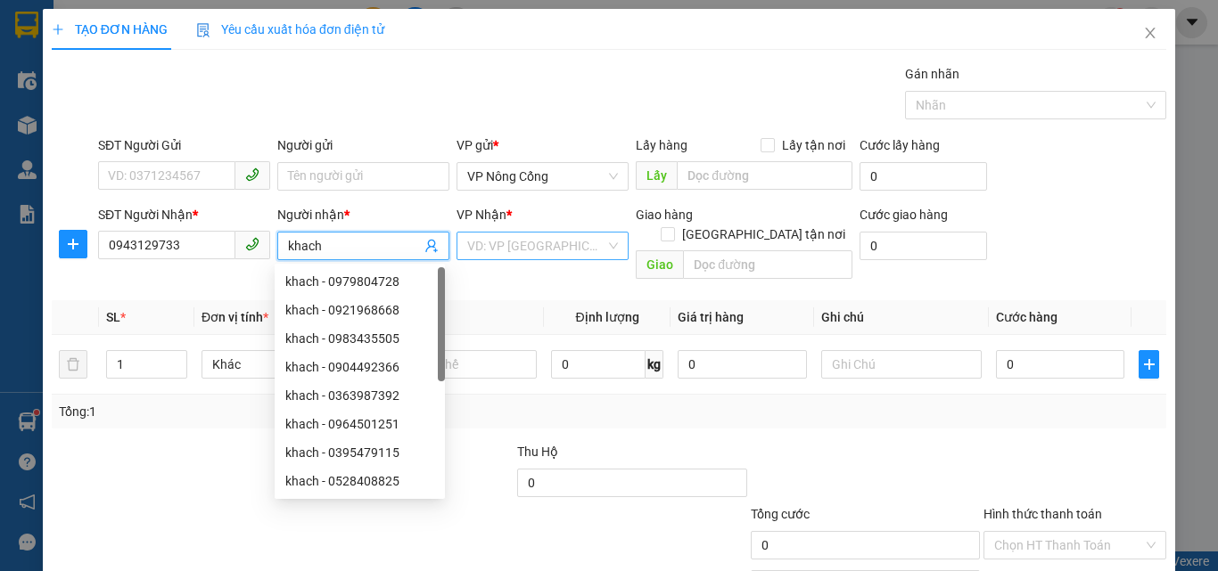
type input "khach"
click at [489, 246] on input "search" at bounding box center [536, 246] width 138 height 27
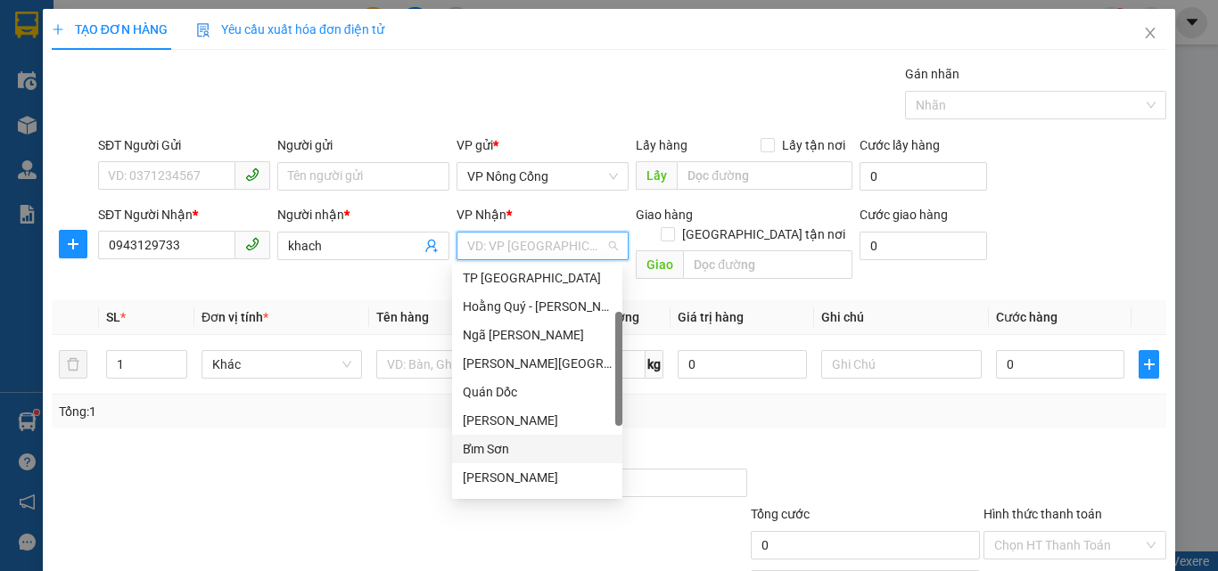
scroll to position [250, 0]
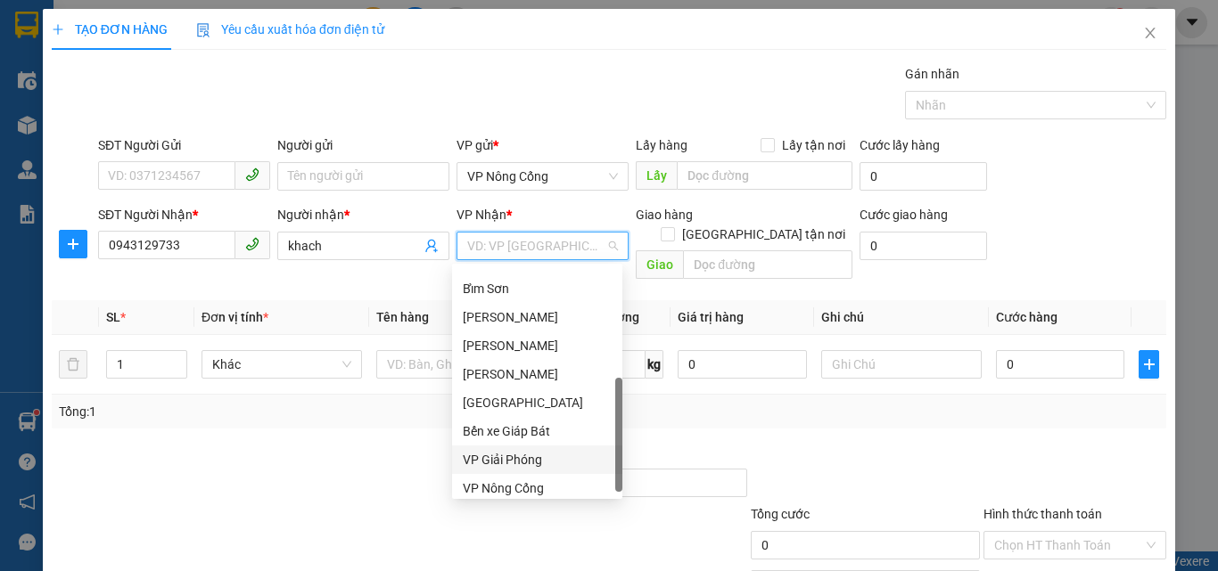
click at [511, 462] on div "VP Giải Phóng" at bounding box center [537, 460] width 149 height 20
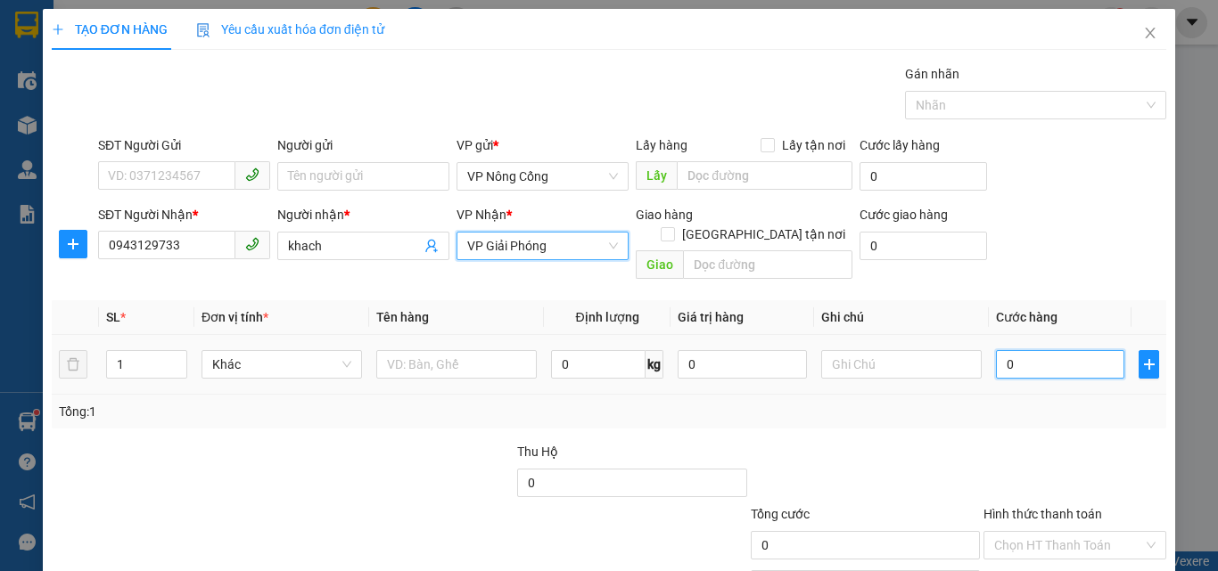
click at [1059, 350] on input "0" at bounding box center [1060, 364] width 128 height 29
type input "3"
type input "30"
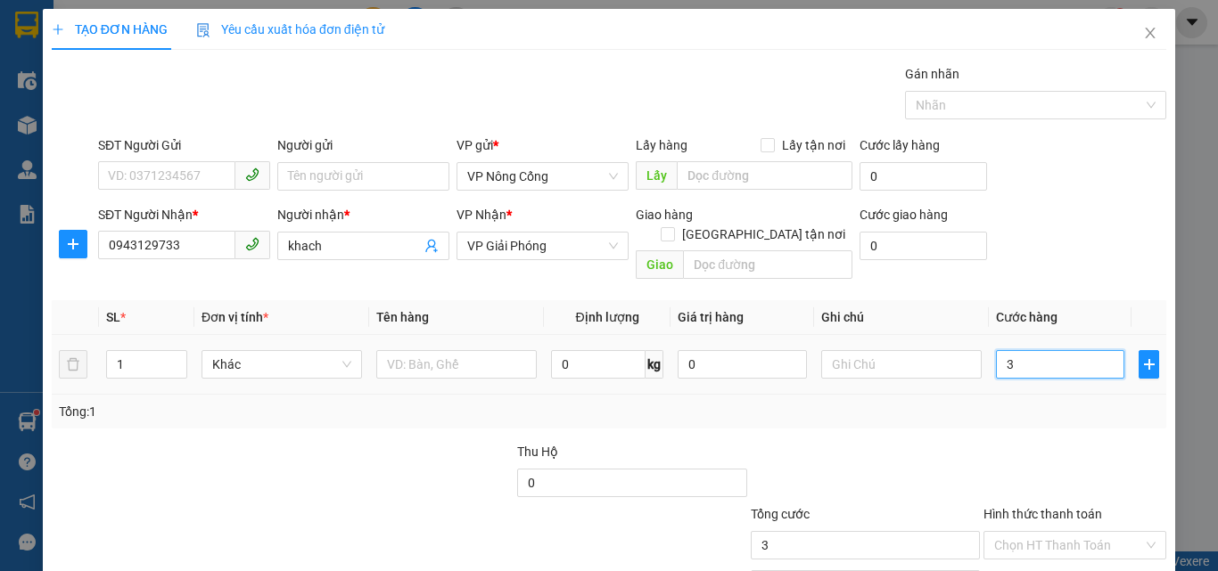
type input "30"
type input "30.000"
click at [1026, 507] on label "Hình thức thanh toán" at bounding box center [1042, 514] width 119 height 14
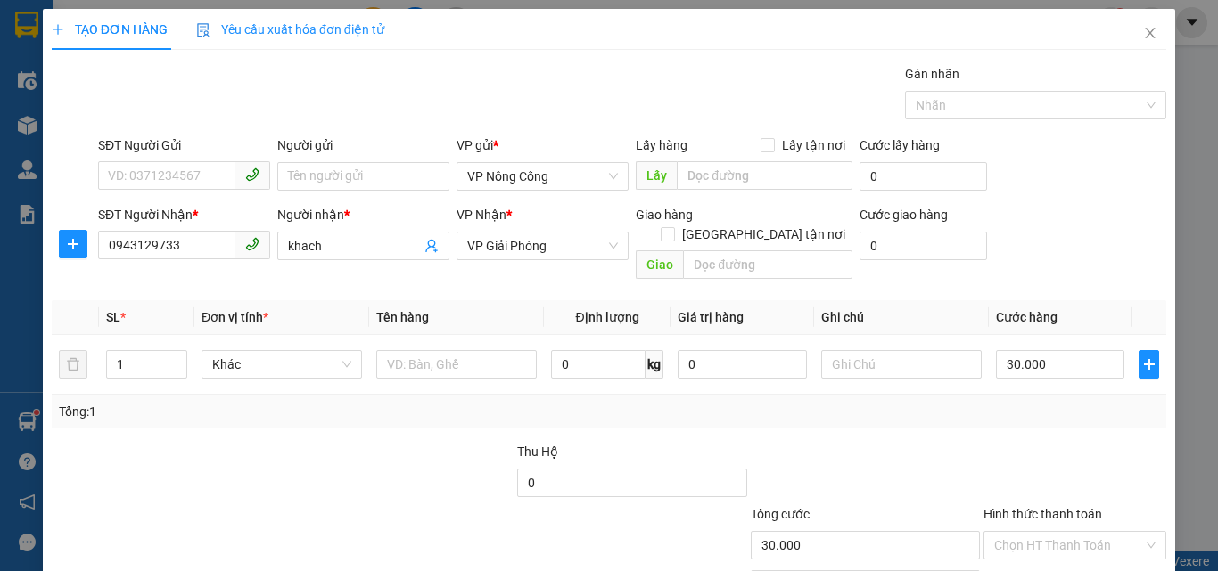
click at [1026, 532] on input "Hình thức thanh toán" at bounding box center [1068, 545] width 149 height 27
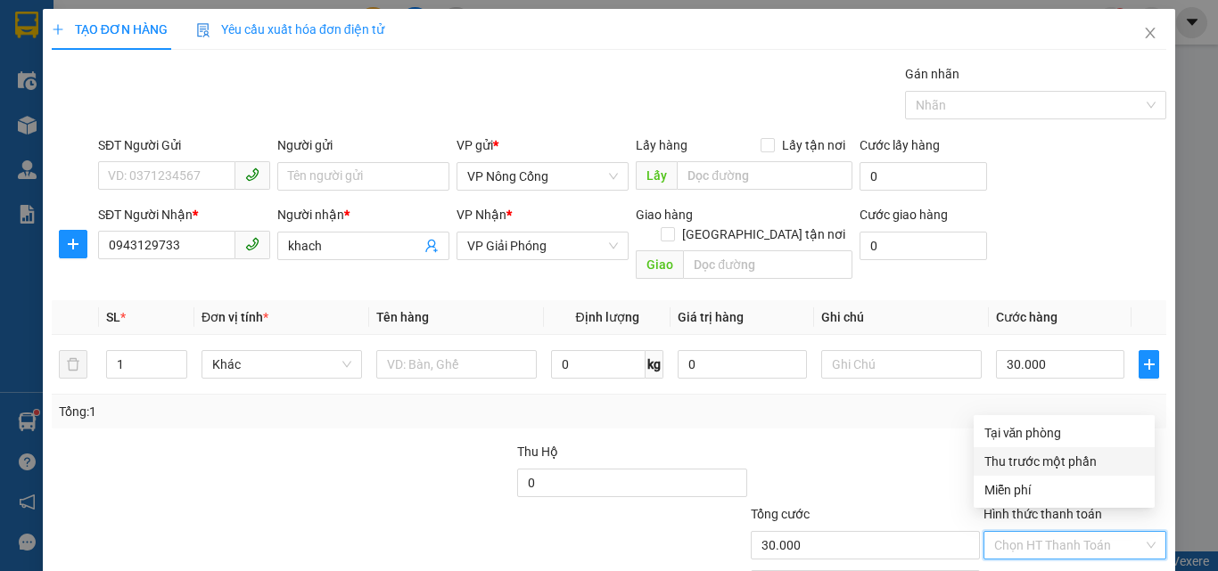
scroll to position [88, 0]
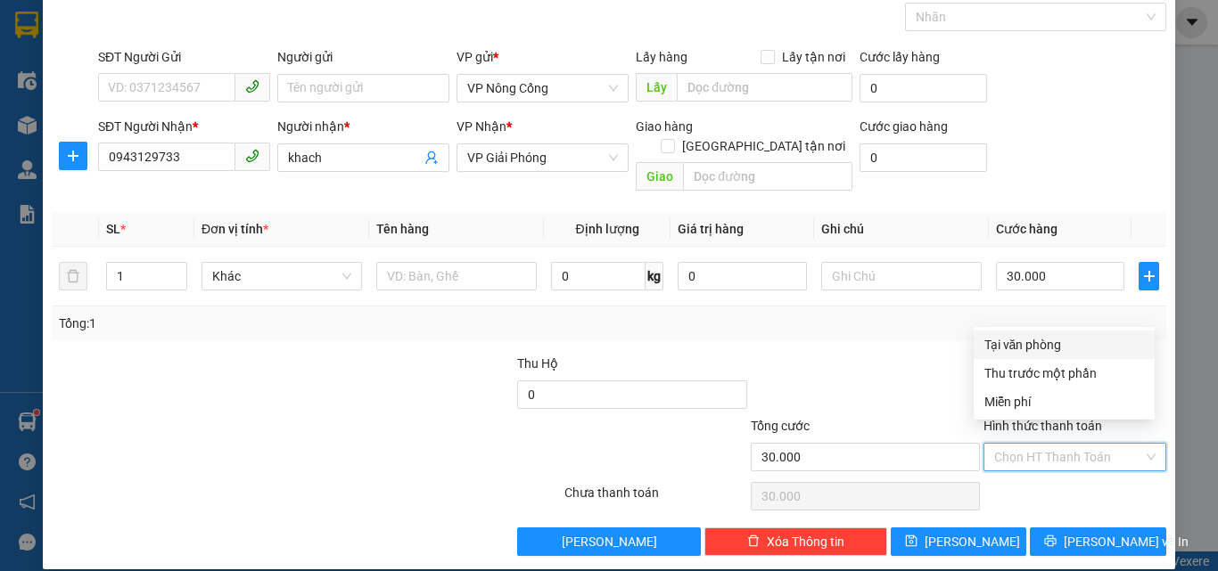
click at [1020, 342] on div "Tại văn phòng" at bounding box center [1064, 345] width 160 height 20
type input "0"
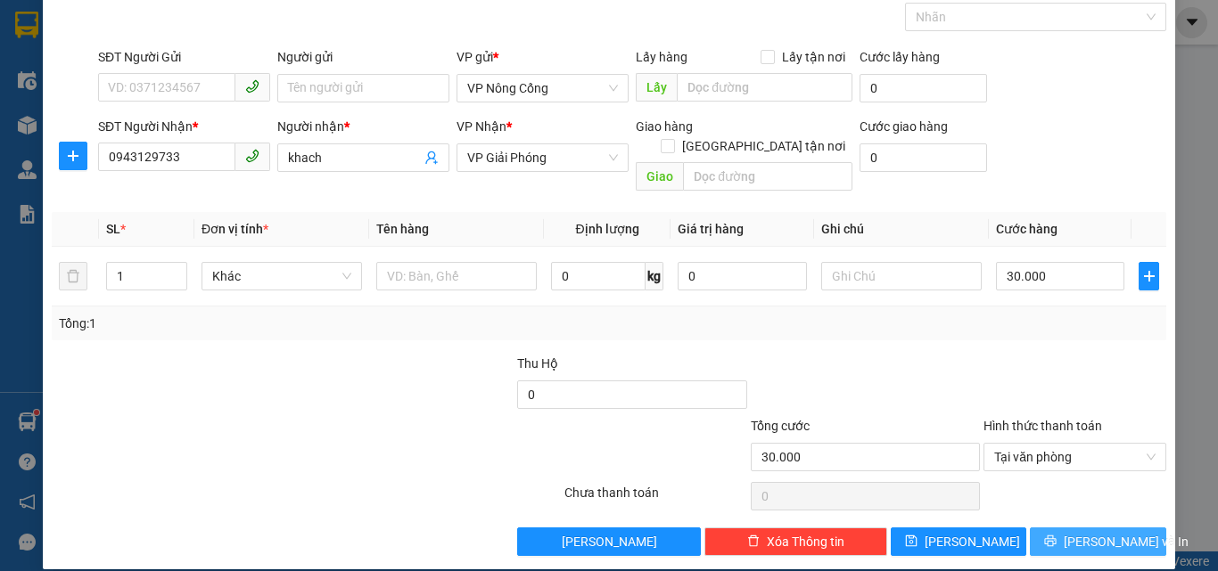
click at [1089, 532] on span "[PERSON_NAME] và In" at bounding box center [1126, 542] width 125 height 20
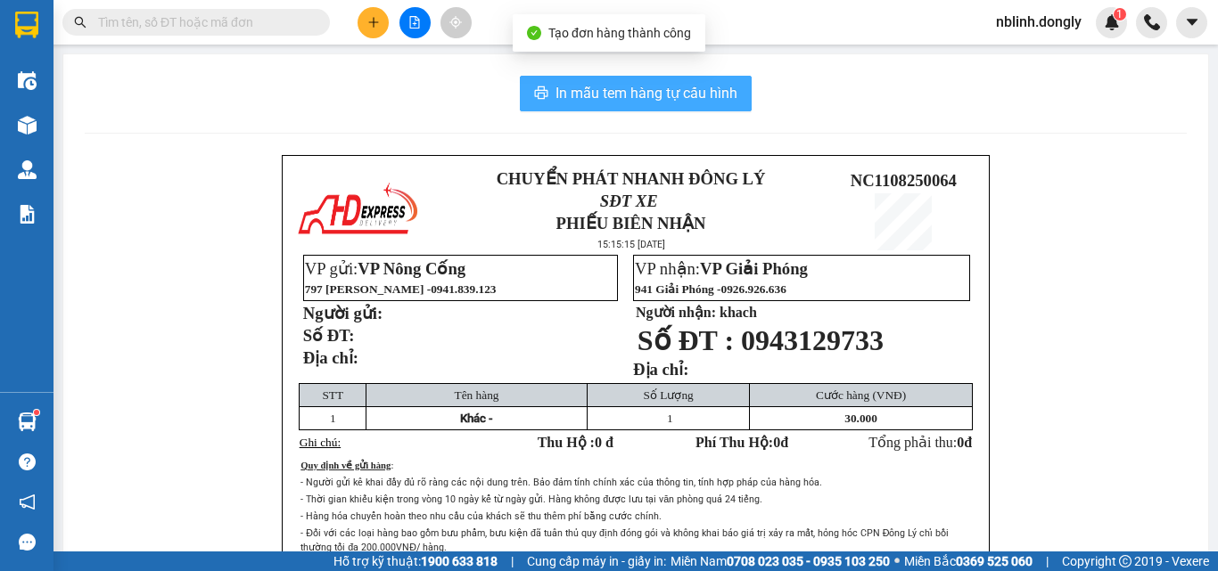
click at [630, 89] on span "In mẫu tem hàng tự cấu hình" at bounding box center [646, 93] width 182 height 22
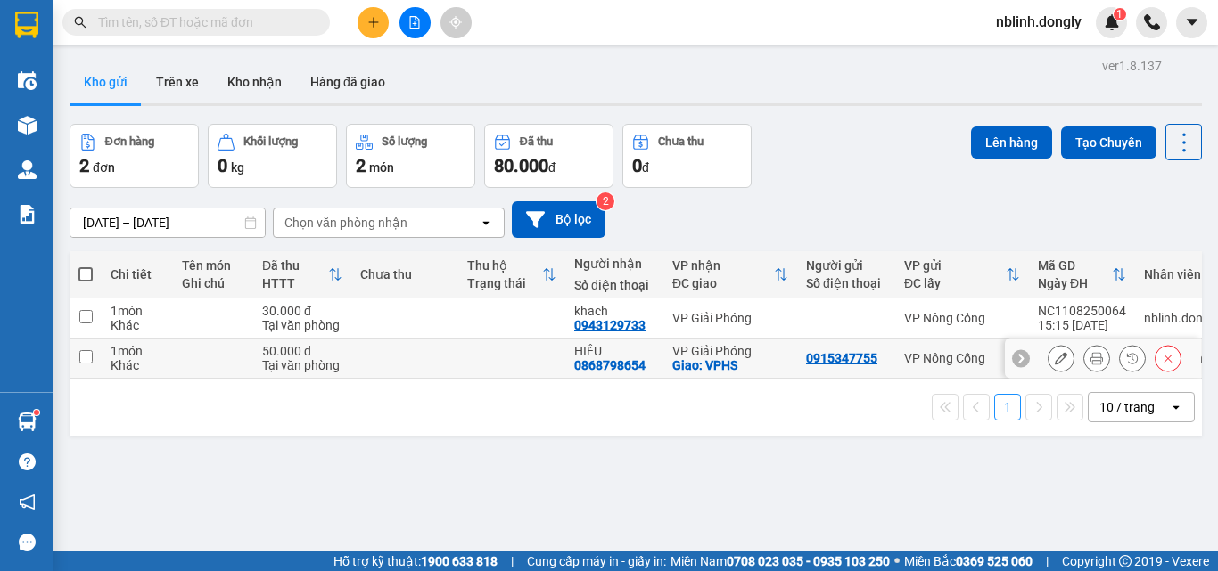
click at [89, 355] on input "checkbox" at bounding box center [85, 356] width 13 height 13
checkbox input "true"
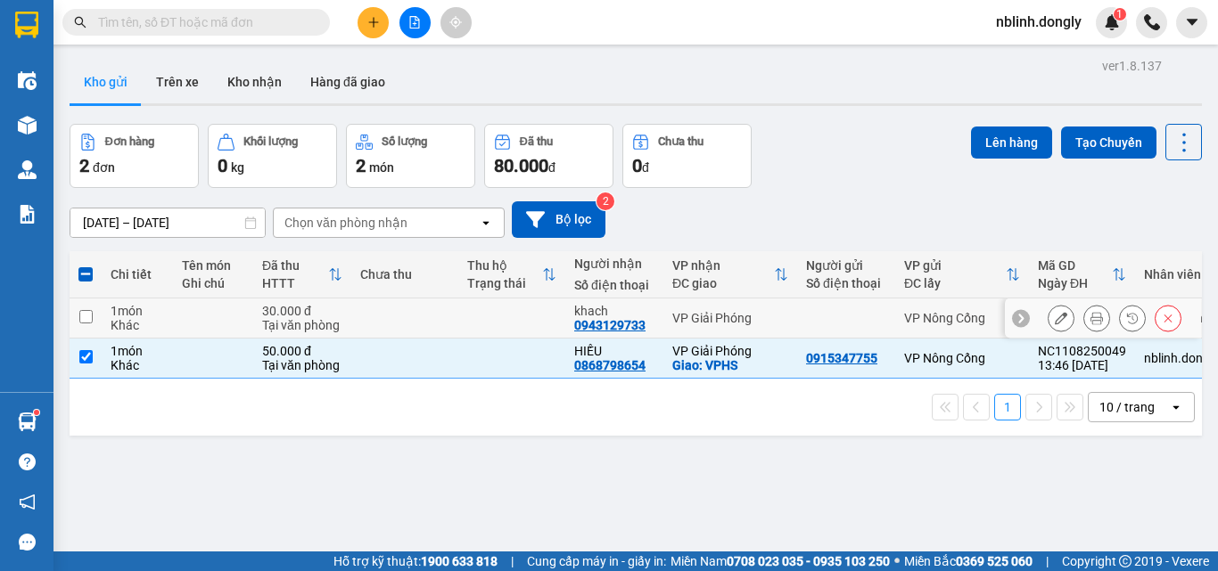
drag, startPoint x: 86, startPoint y: 323, endPoint x: 239, endPoint y: 299, distance: 154.3
click at [87, 321] on input "checkbox" at bounding box center [85, 316] width 13 height 13
checkbox input "true"
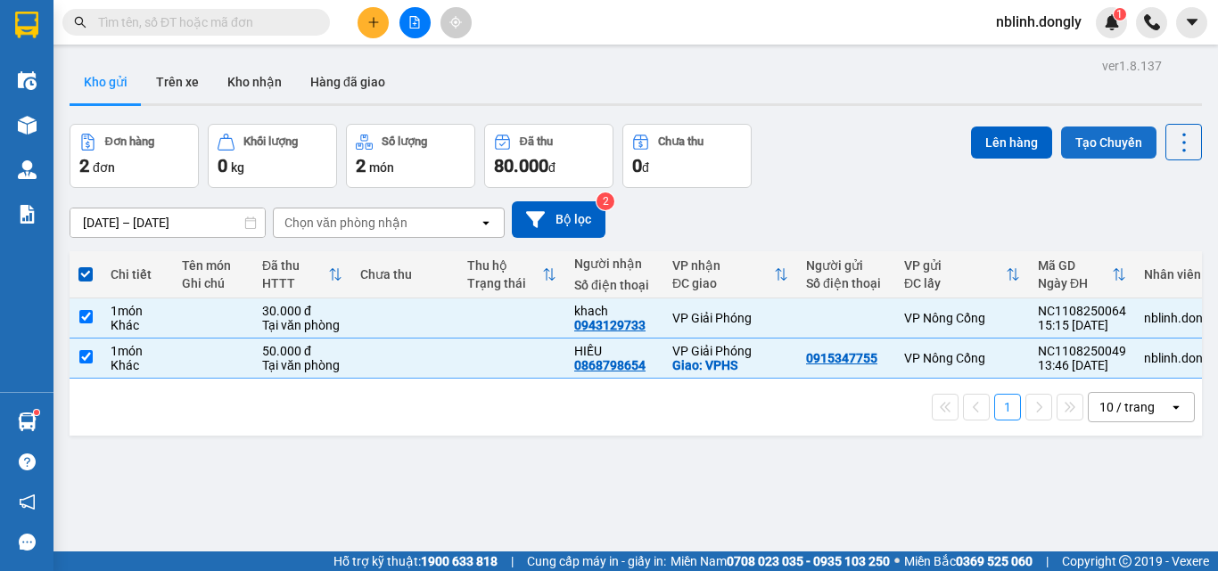
click at [1100, 138] on button "Tạo Chuyến" at bounding box center [1108, 143] width 95 height 32
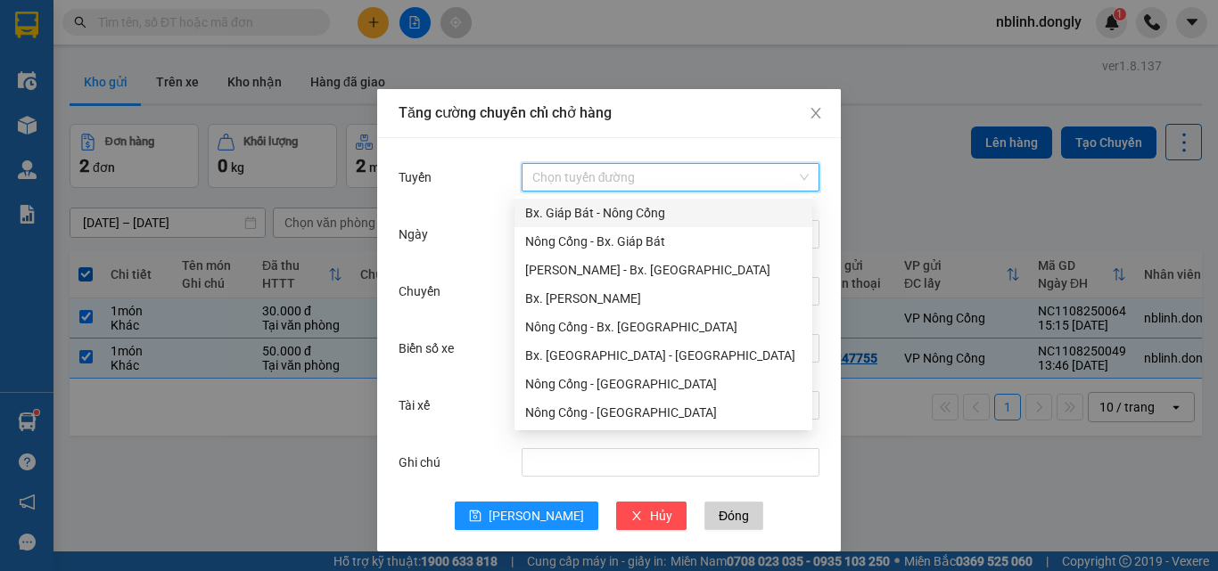
click at [597, 174] on input "Tuyến" at bounding box center [664, 177] width 264 height 27
drag, startPoint x: 607, startPoint y: 240, endPoint x: 626, endPoint y: 251, distance: 21.6
click at [612, 241] on div "Nông Cống - Bx. Giáp Bát" at bounding box center [663, 242] width 276 height 20
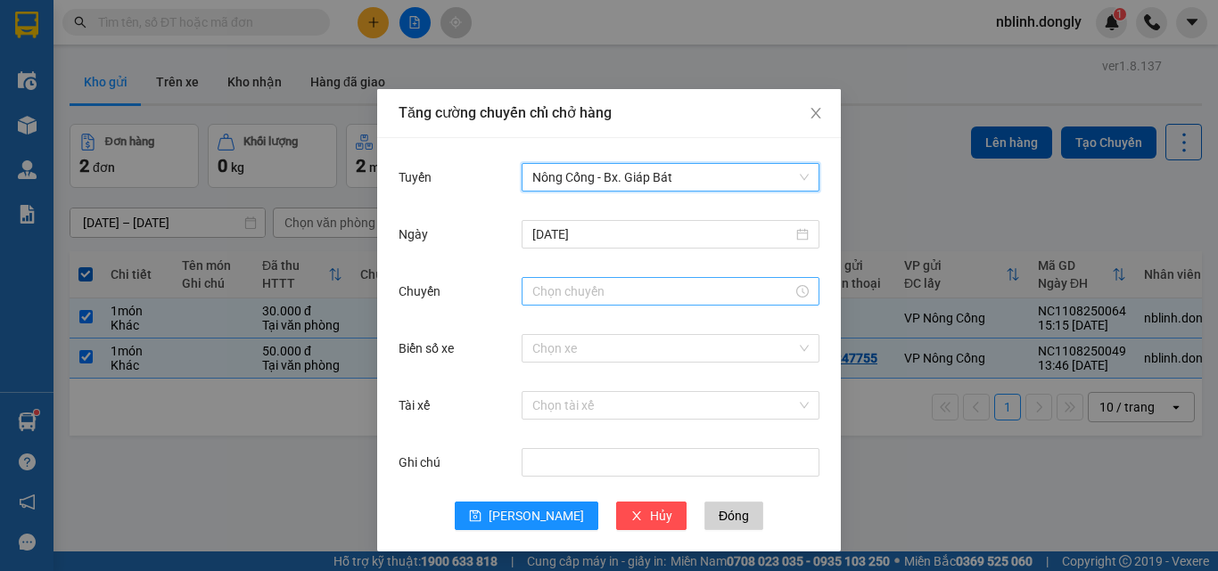
click at [578, 287] on input "Chuyến" at bounding box center [662, 292] width 260 height 20
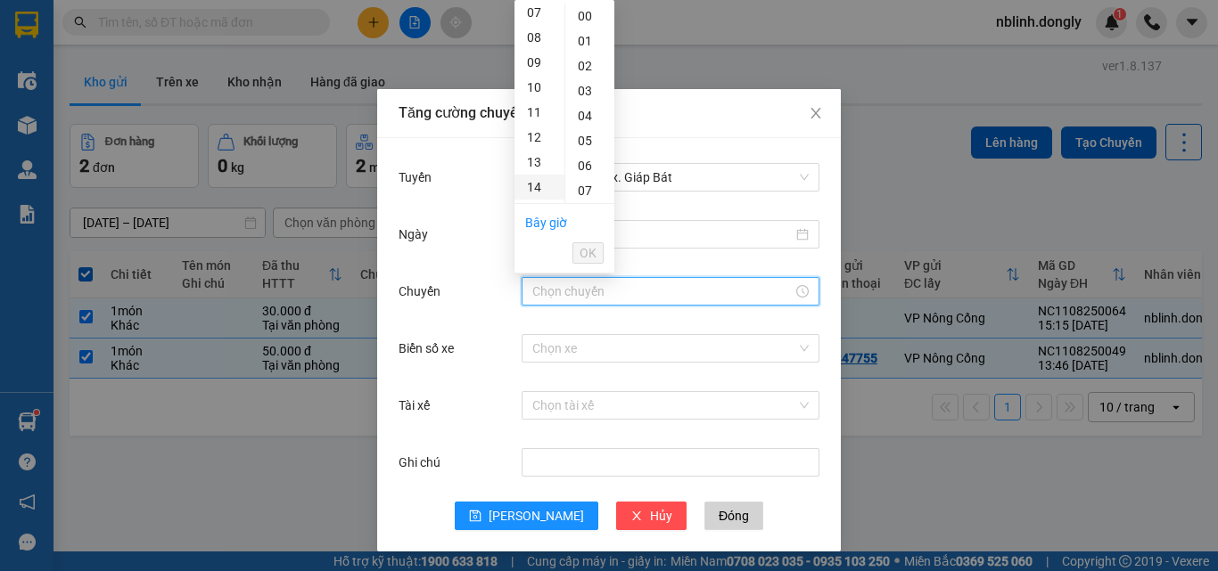
scroll to position [267, 0]
click at [535, 119] on div "15" at bounding box center [539, 123] width 50 height 25
drag, startPoint x: 582, startPoint y: 70, endPoint x: 594, endPoint y: 119, distance: 50.4
click at [583, 70] on div "20" at bounding box center [589, 69] width 49 height 25
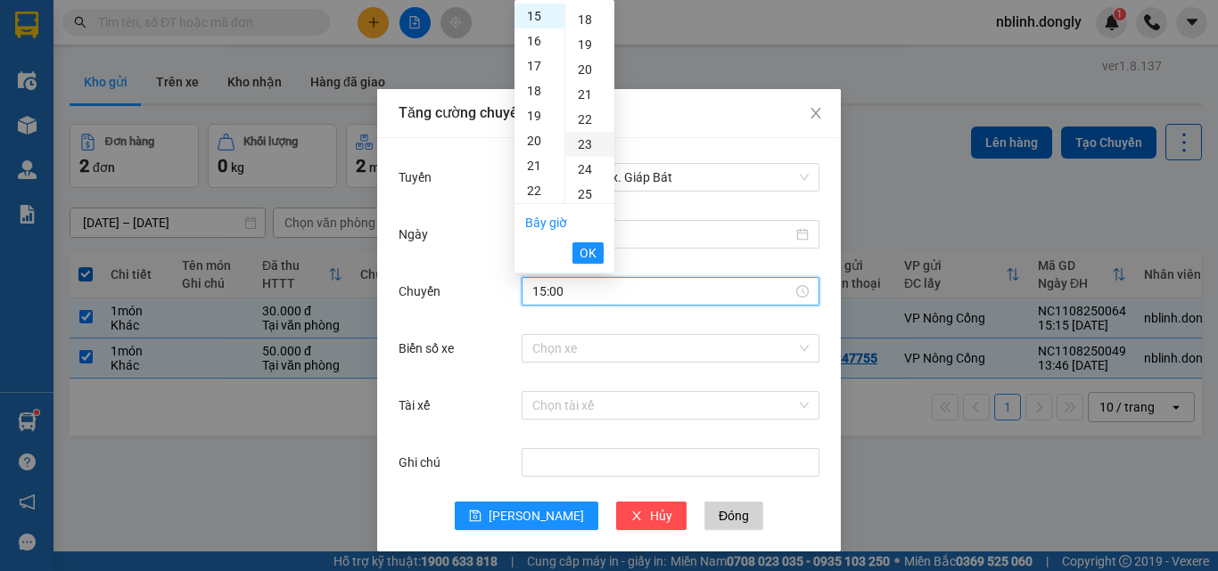
type input "15:20"
click at [588, 254] on span "OK" at bounding box center [588, 253] width 17 height 20
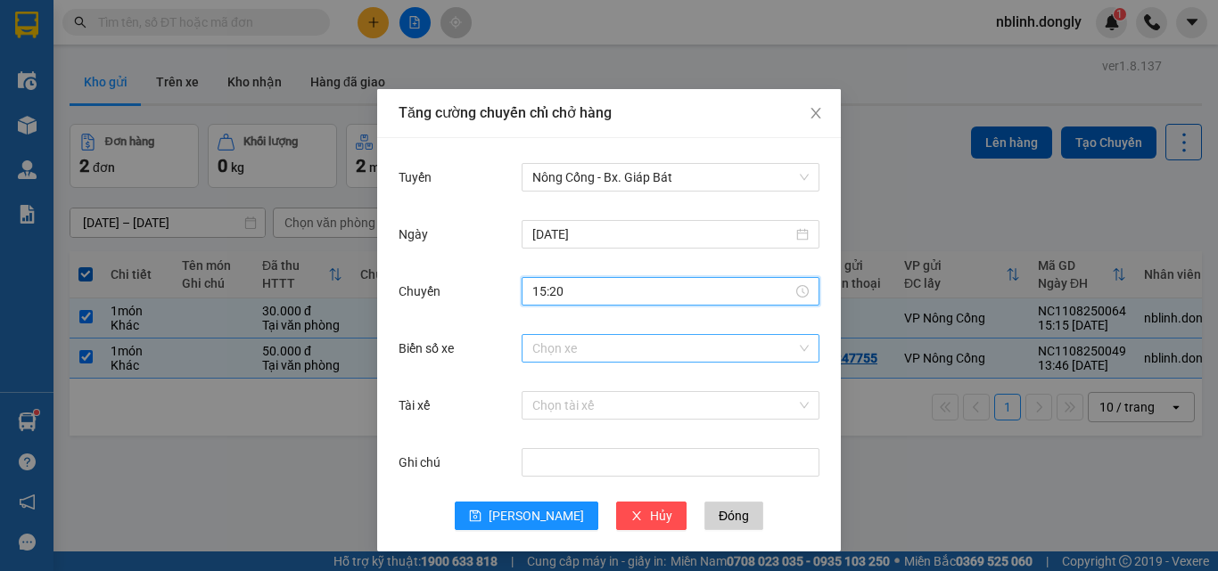
click at [537, 347] on input "Biển số xe" at bounding box center [664, 348] width 264 height 27
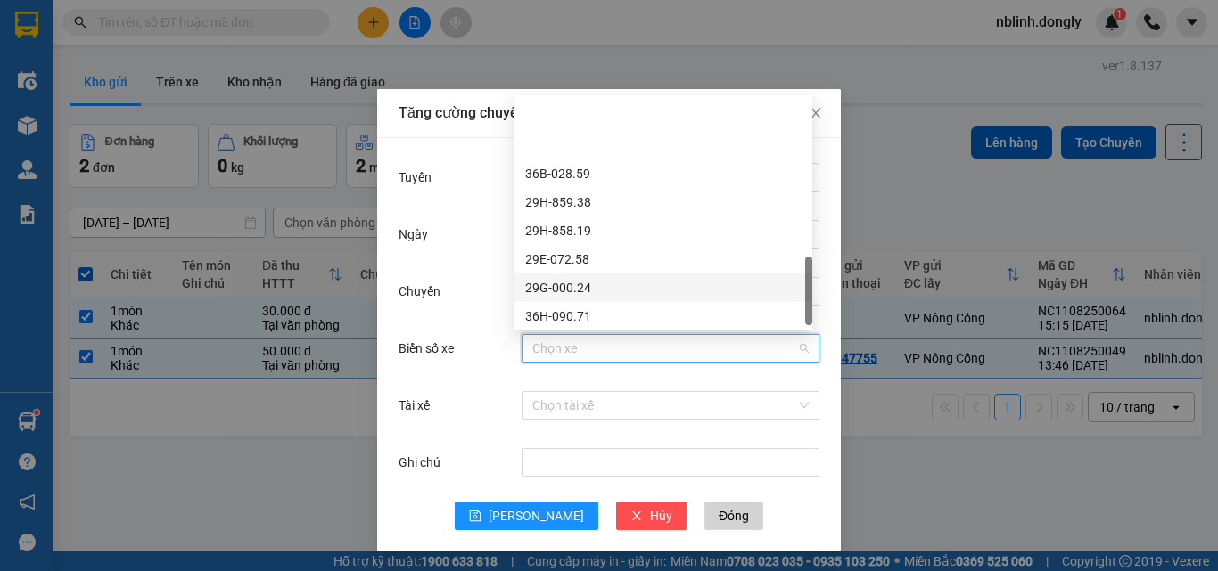
scroll to position [706, 0]
drag, startPoint x: 570, startPoint y: 290, endPoint x: 583, endPoint y: 333, distance: 45.7
click at [571, 291] on div "36H-090.67" at bounding box center [663, 292] width 276 height 20
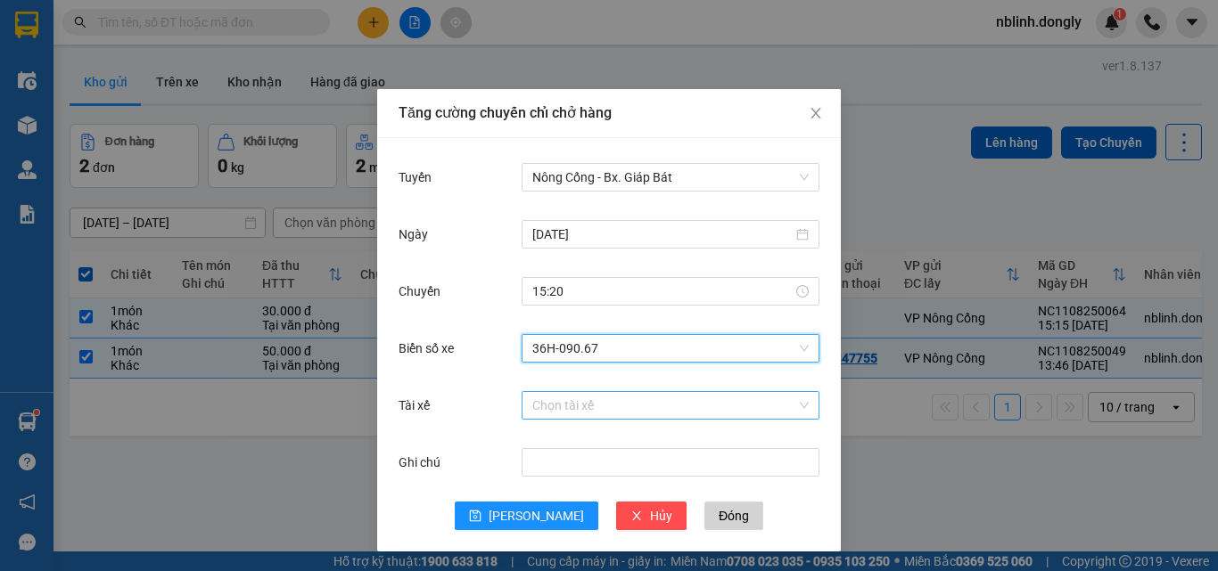
click at [553, 414] on input "Tài xế" at bounding box center [664, 405] width 264 height 27
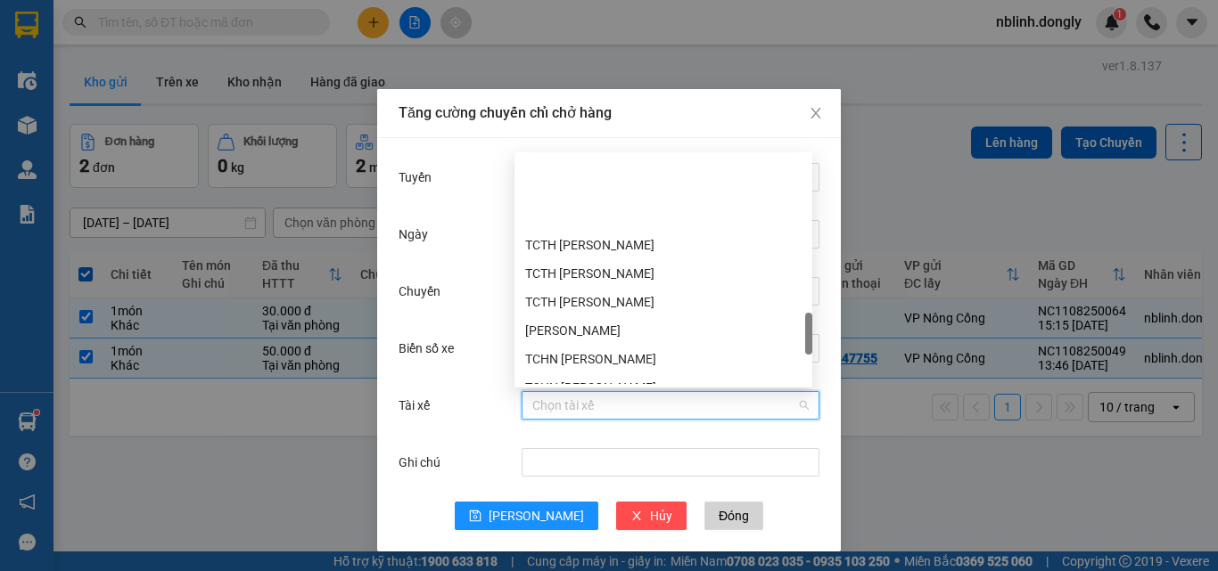
scroll to position [1159, 0]
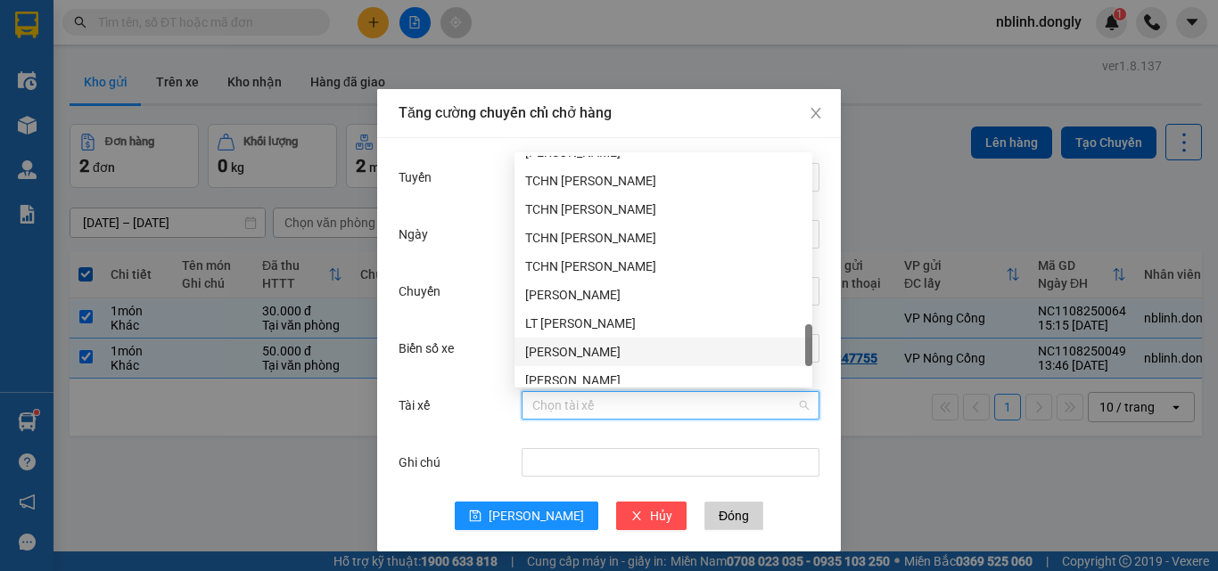
click at [560, 353] on div "[PERSON_NAME]" at bounding box center [663, 352] width 276 height 20
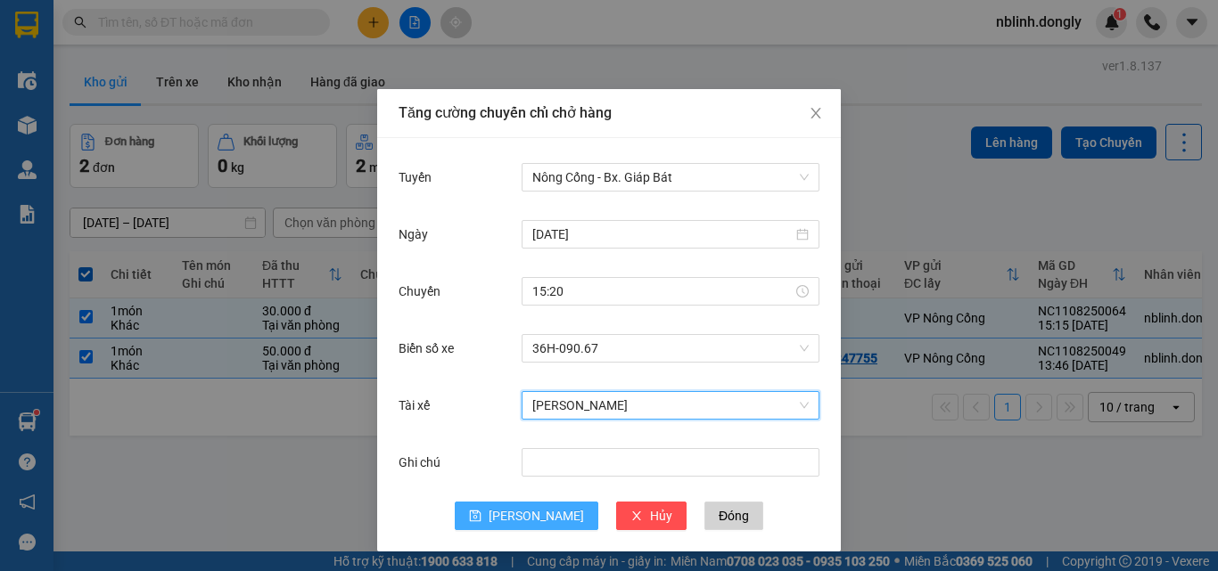
click at [536, 514] on span "[PERSON_NAME]" at bounding box center [536, 516] width 95 height 20
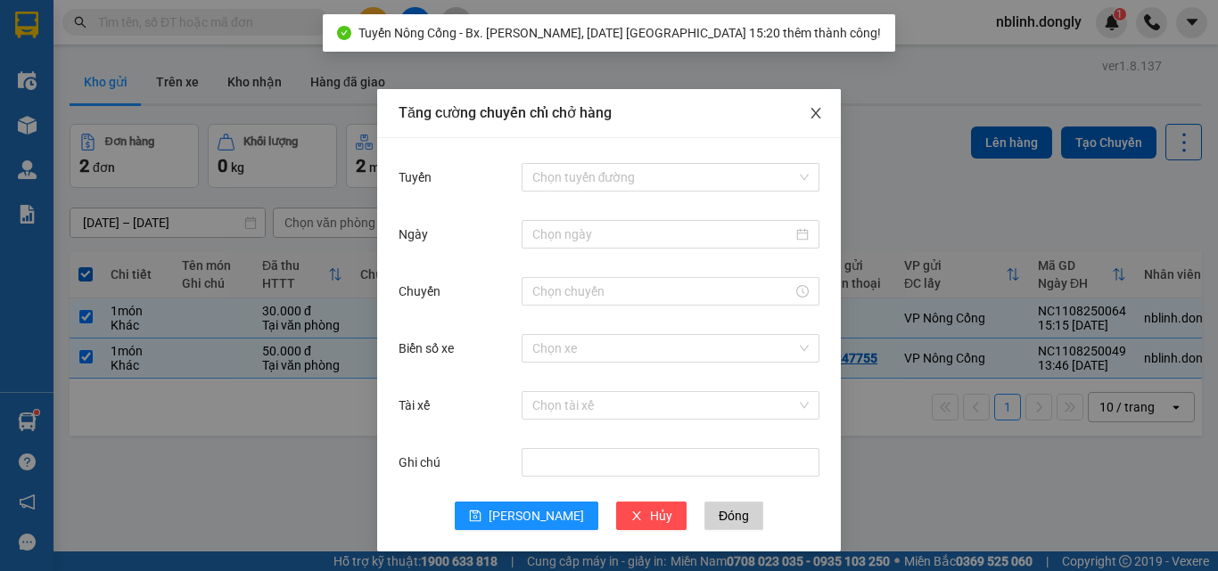
drag, startPoint x: 809, startPoint y: 111, endPoint x: 793, endPoint y: 110, distance: 16.1
click at [809, 111] on icon "close" at bounding box center [816, 113] width 14 height 14
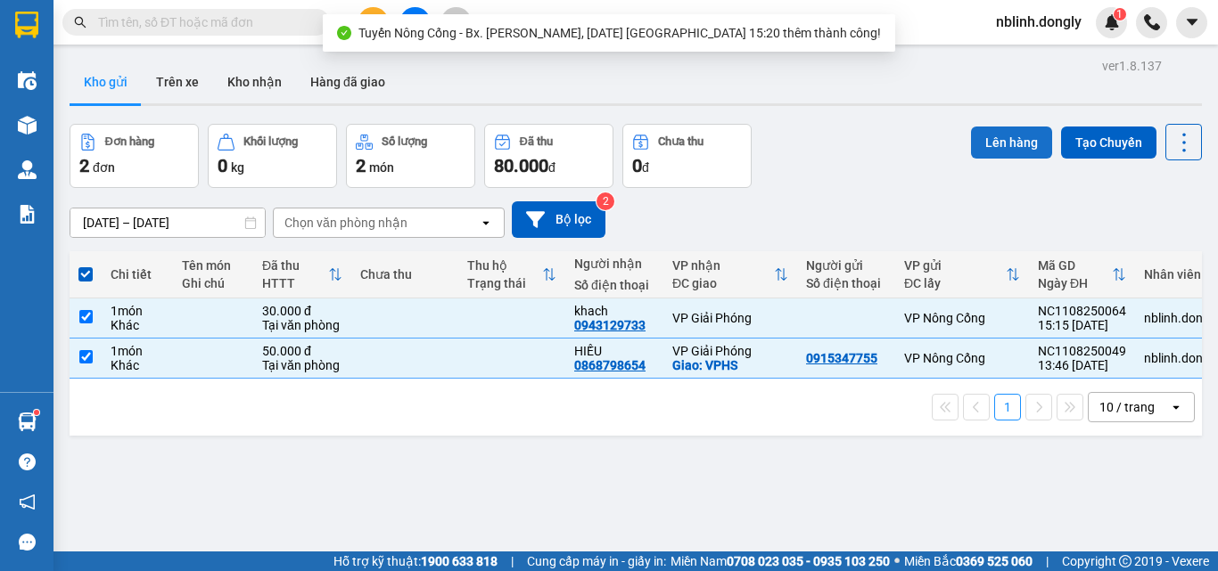
click at [990, 136] on button "Lên hàng" at bounding box center [1011, 143] width 81 height 32
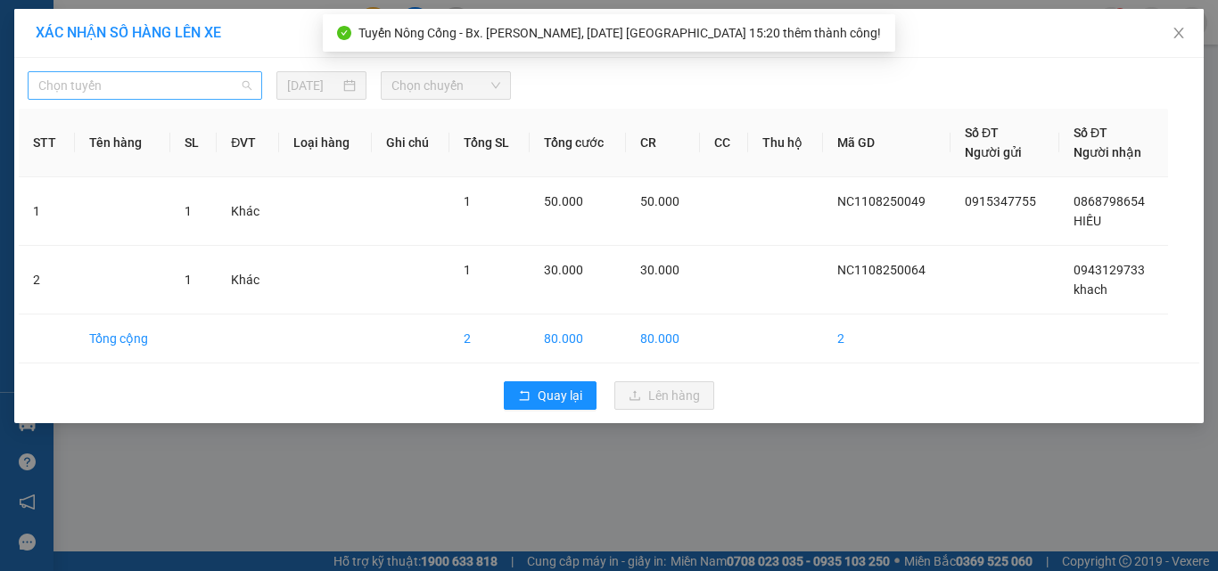
click at [93, 86] on span "Chọn tuyến" at bounding box center [144, 85] width 213 height 27
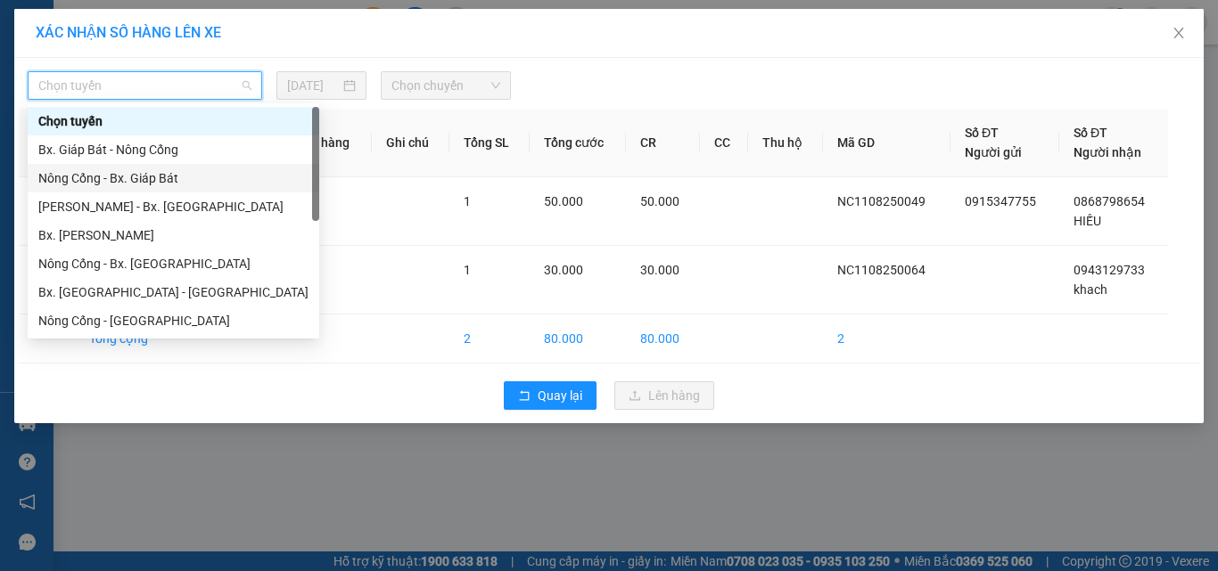
drag, startPoint x: 121, startPoint y: 173, endPoint x: 403, endPoint y: 127, distance: 285.5
click at [147, 173] on div "Nông Cống - Bx. Giáp Bát" at bounding box center [173, 179] width 270 height 20
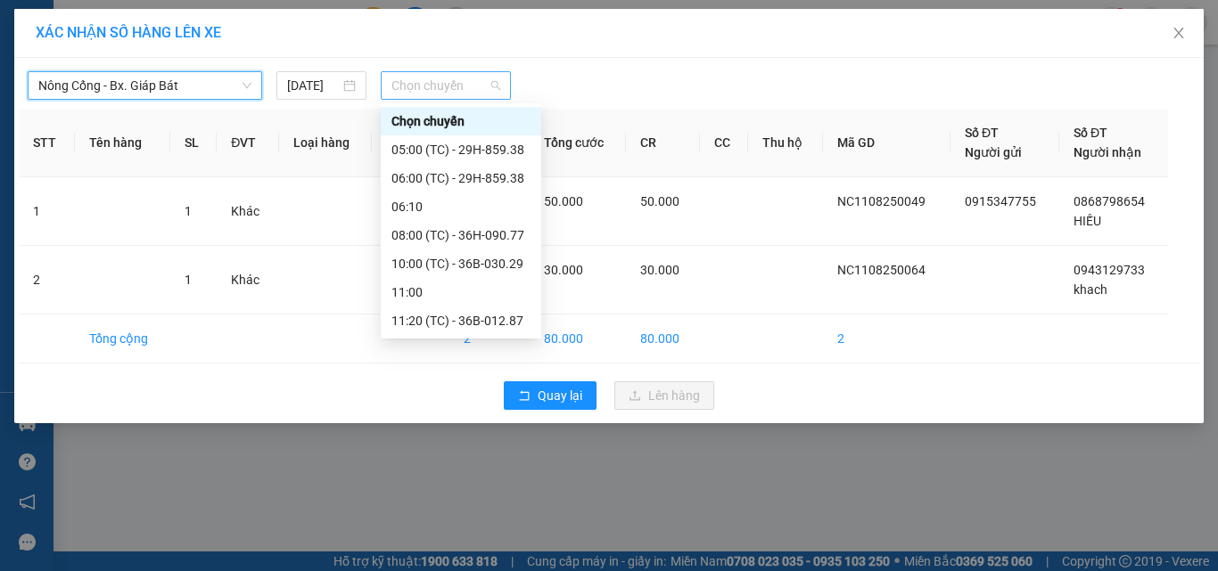
click at [460, 90] on span "Chọn chuyến" at bounding box center [446, 85] width 110 height 27
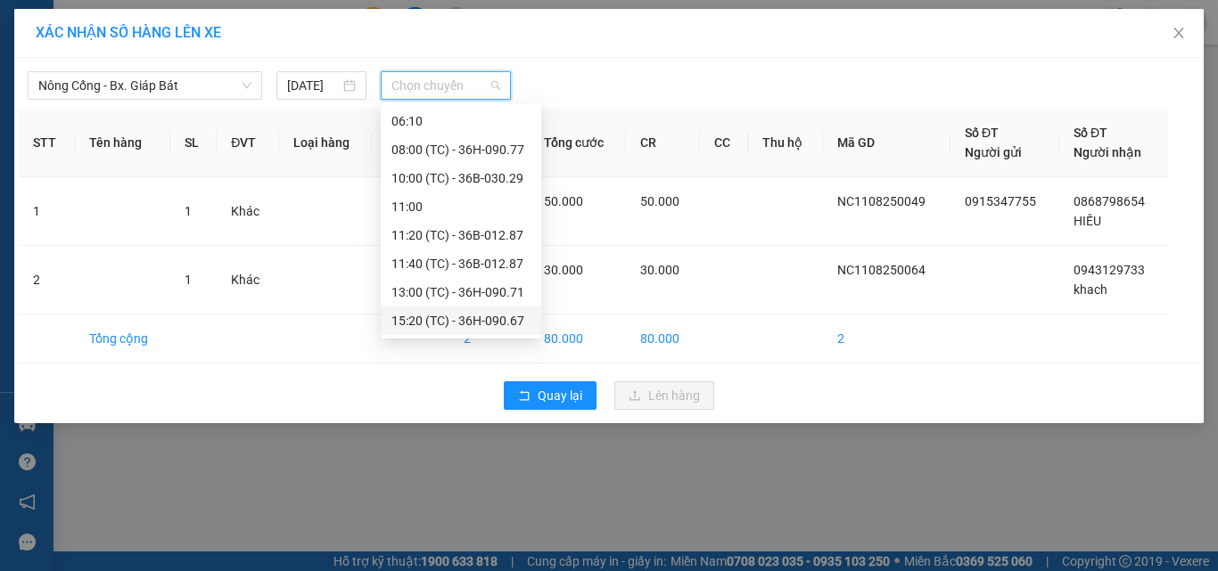
click at [501, 318] on div "15:20 (TC) - 36H-090.67" at bounding box center [460, 321] width 139 height 20
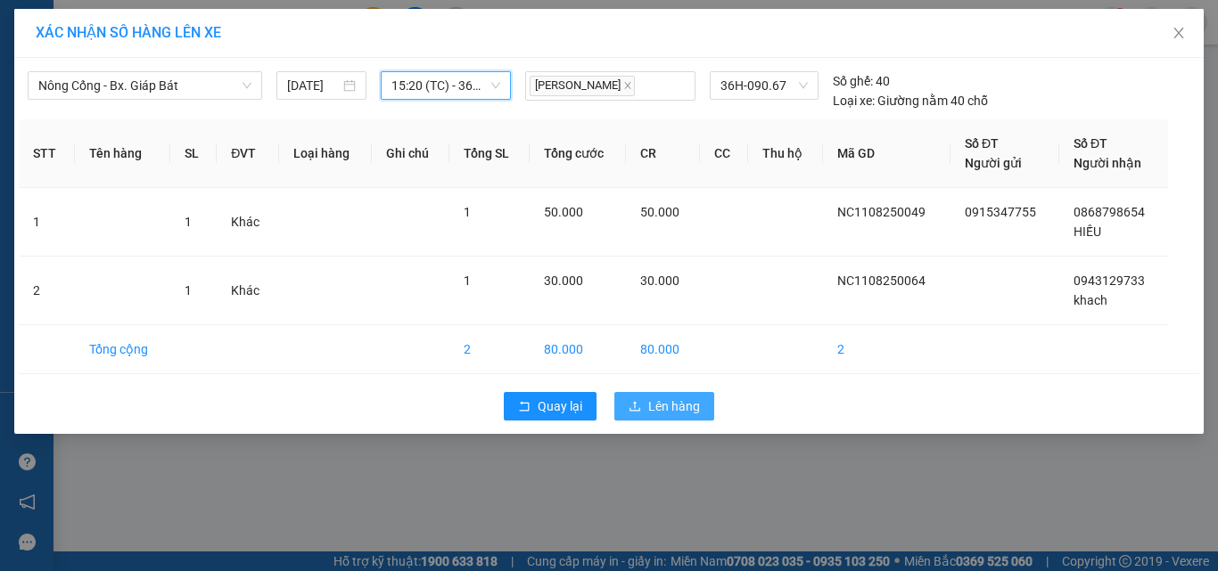
click at [668, 410] on span "Lên hàng" at bounding box center [674, 407] width 52 height 20
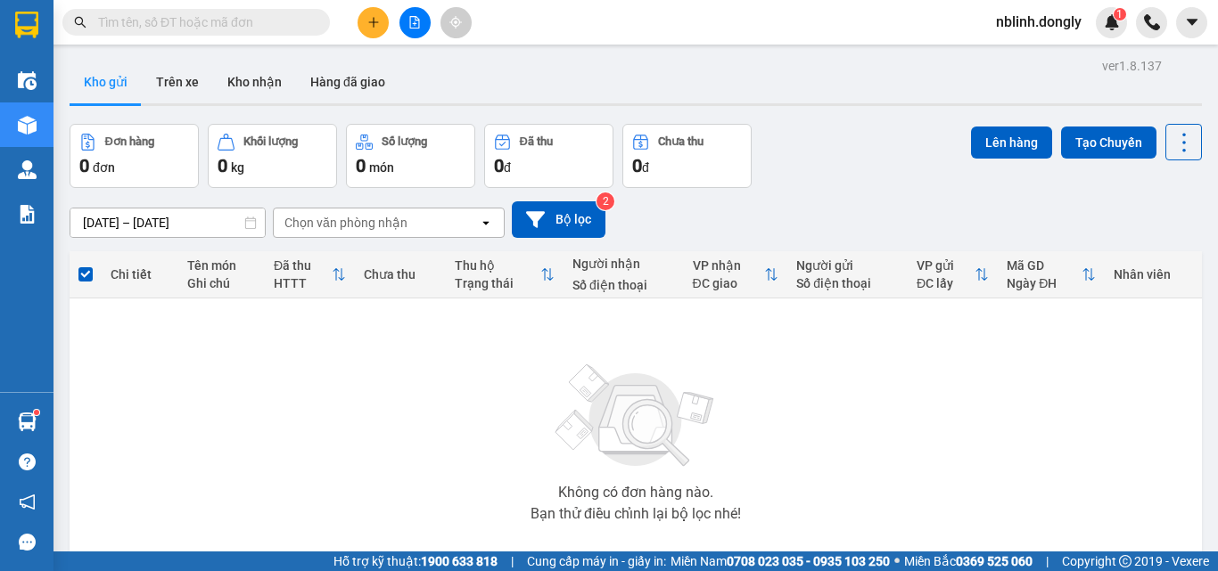
drag, startPoint x: 853, startPoint y: 396, endPoint x: 866, endPoint y: 396, distance: 12.5
click at [864, 396] on div "Không có đơn hàng nào. Bạn thử điều chỉnh lại bộ lọc nhé!" at bounding box center [635, 437] width 1114 height 267
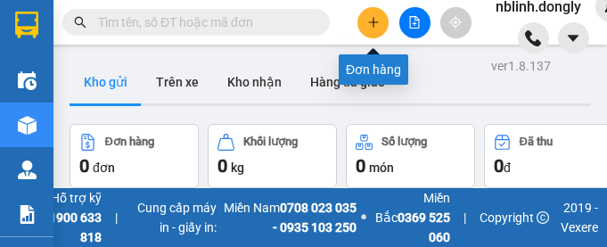
click at [374, 26] on icon "plus" at bounding box center [373, 22] width 12 height 12
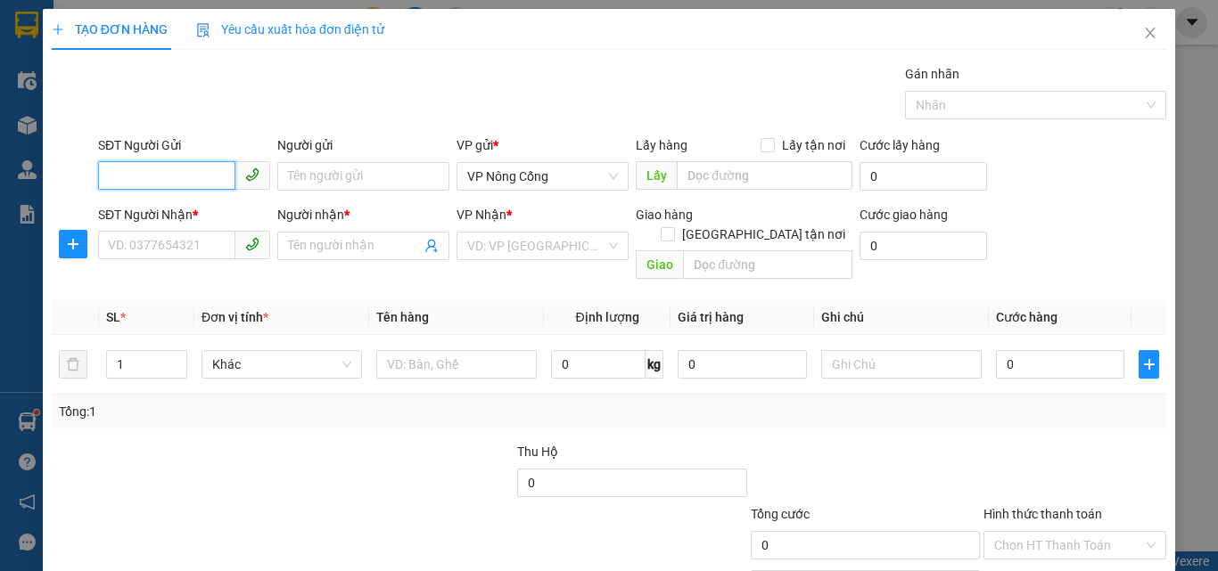
scroll to position [88, 0]
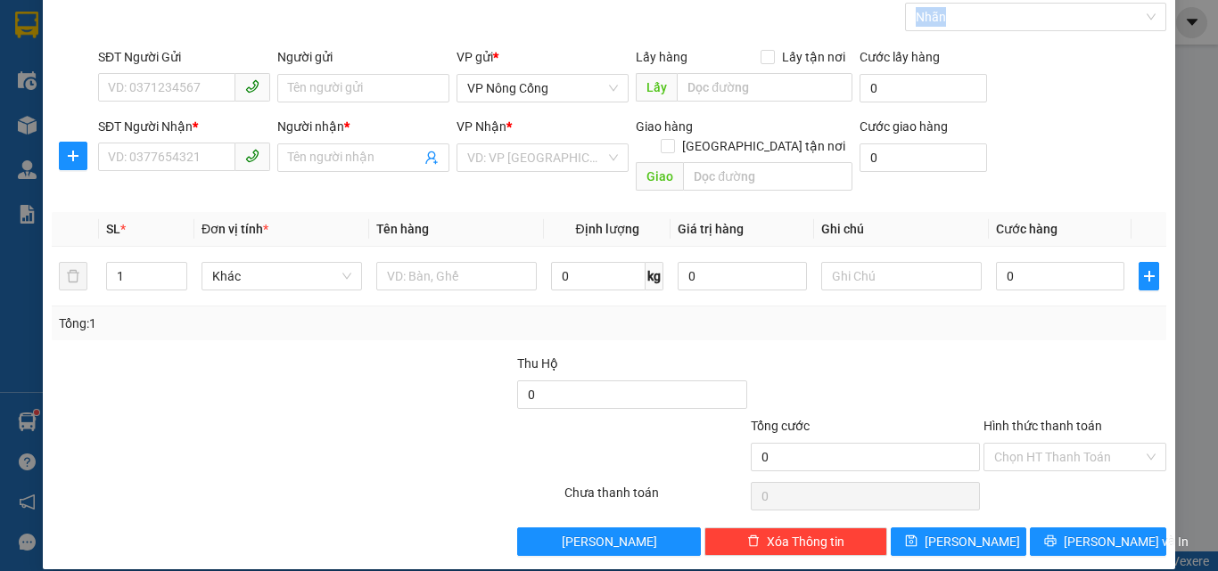
drag, startPoint x: 85, startPoint y: 12, endPoint x: 95, endPoint y: 59, distance: 48.3
click at [95, 59] on div "Transit Pickup Surcharge Ids Transit Deliver Surcharge Ids Transit Deliver Surc…" at bounding box center [609, 266] width 1114 height 580
click at [1186, 66] on div "TẠO ĐƠN HÀNG Yêu cầu xuất hóa đơn điện tử Transit Pickup Surcharge Ids Transit …" at bounding box center [609, 285] width 1218 height 571
click at [1186, 81] on div "TẠO ĐƠN HÀNG Yêu cầu xuất hóa đơn điện tử Transit Pickup Surcharge Ids Transit …" at bounding box center [609, 285] width 1218 height 571
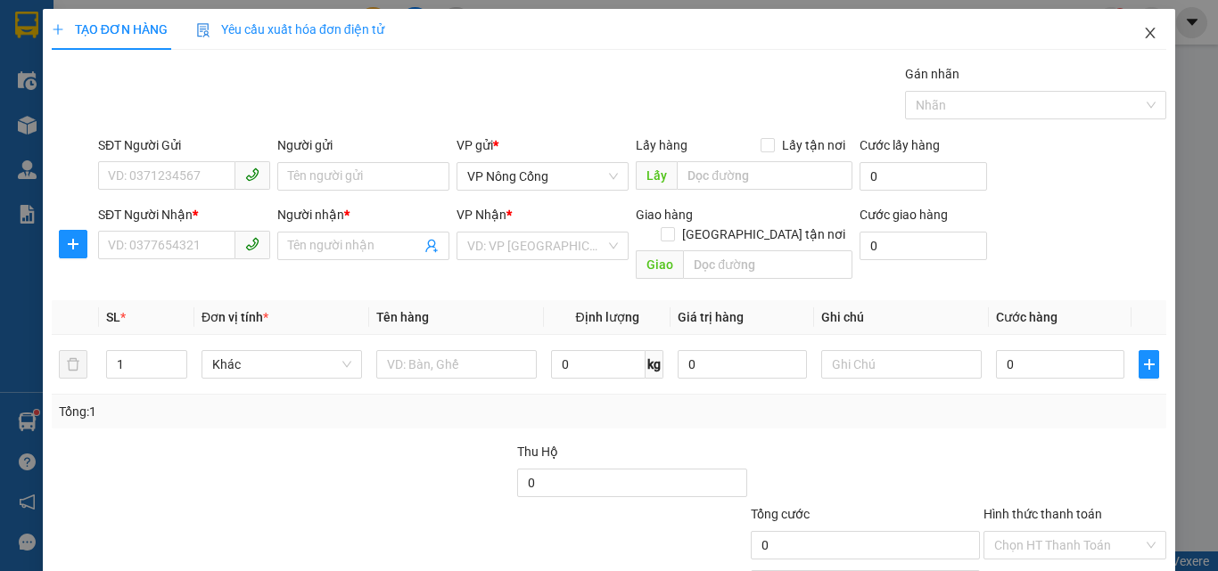
click at [1143, 36] on icon "close" at bounding box center [1150, 33] width 14 height 14
